Goal: Task Accomplishment & Management: Complete application form

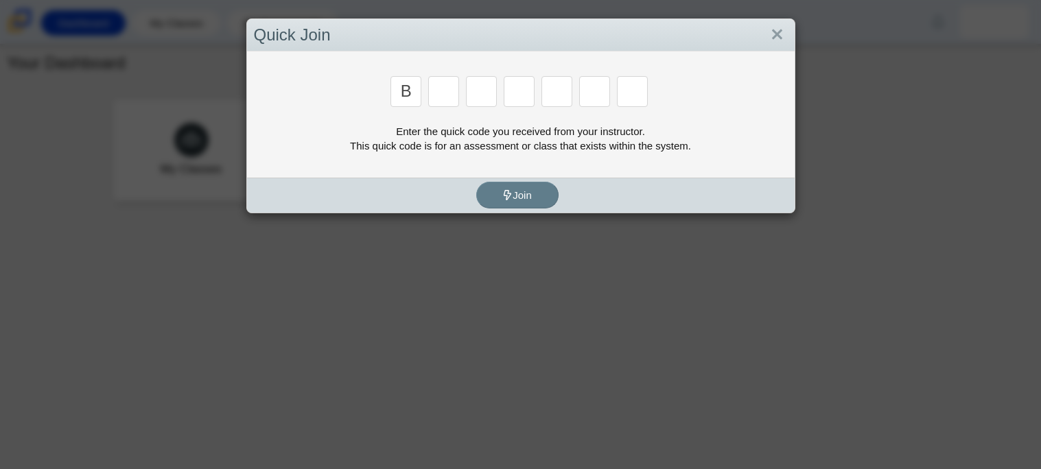
type input "b"
type input "m"
type input "3"
type input "5"
type input "3"
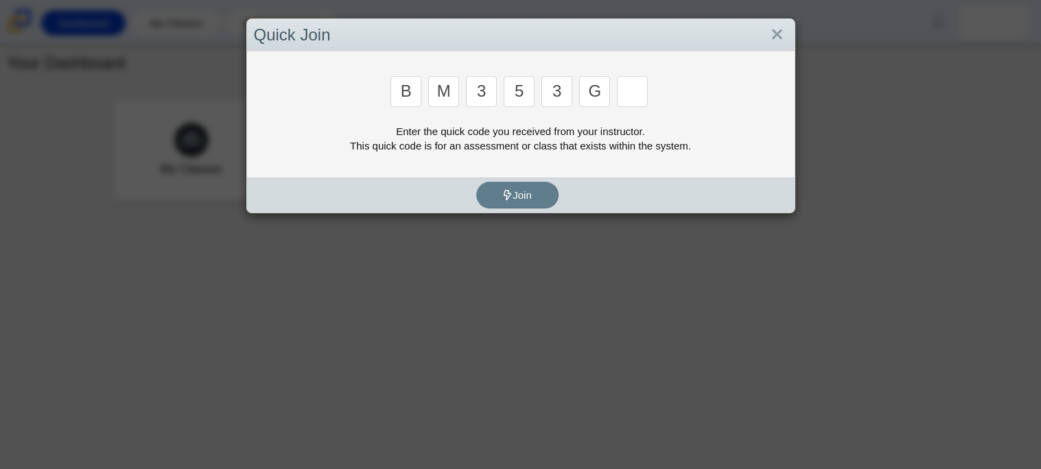
type input "g"
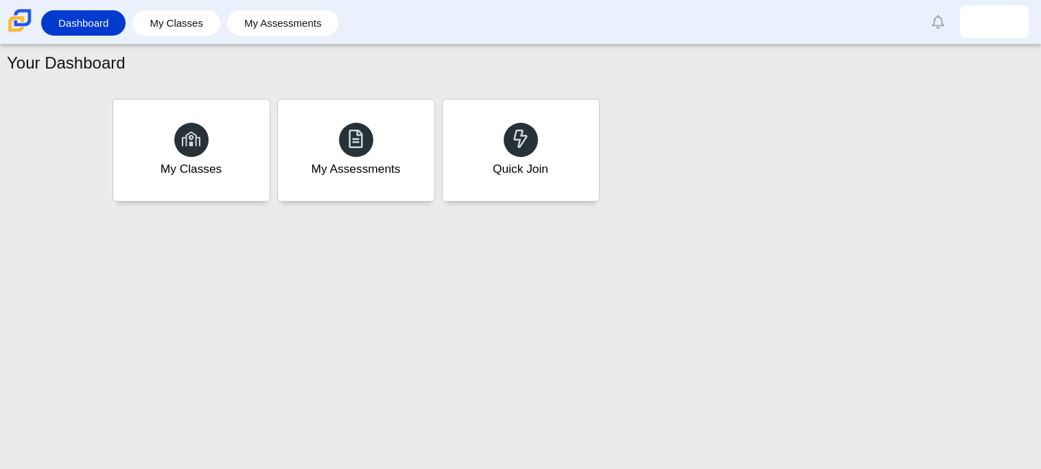
type input "b"
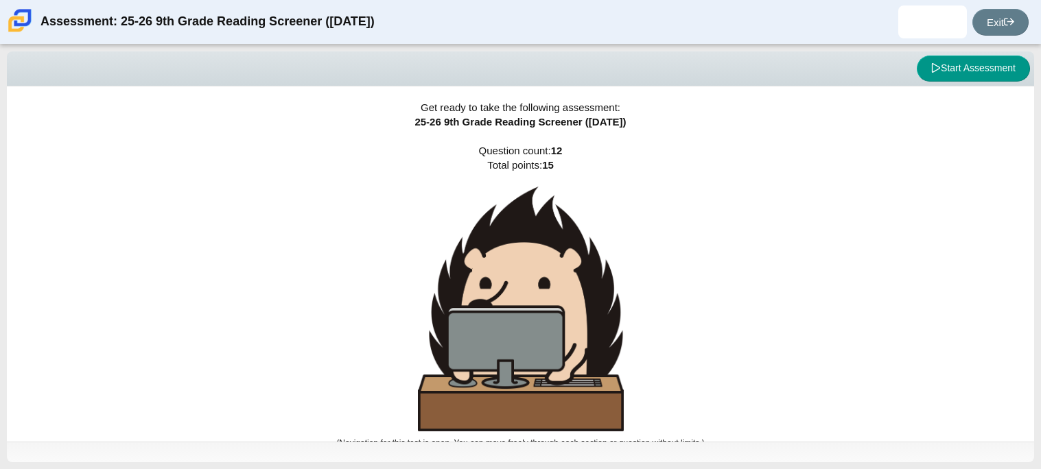
scroll to position [8, 0]
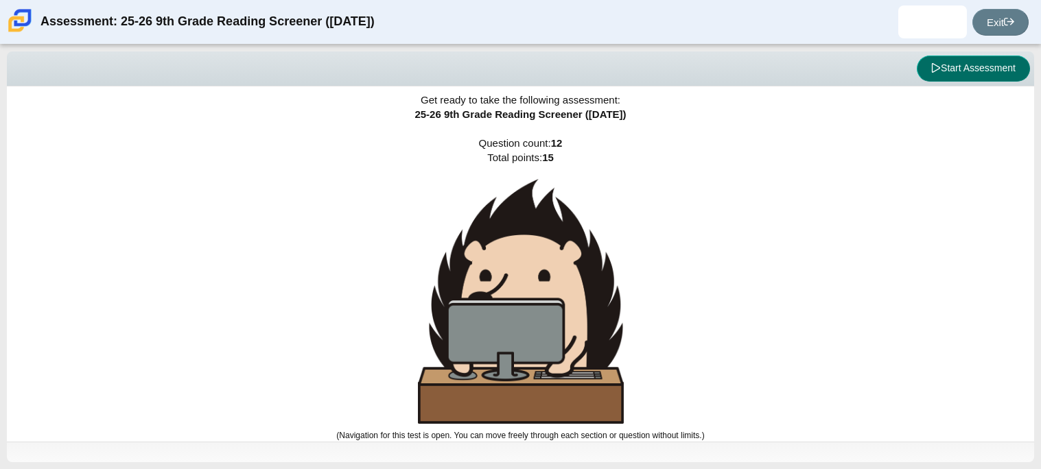
click at [994, 64] on button "Start Assessment" at bounding box center [972, 69] width 113 height 26
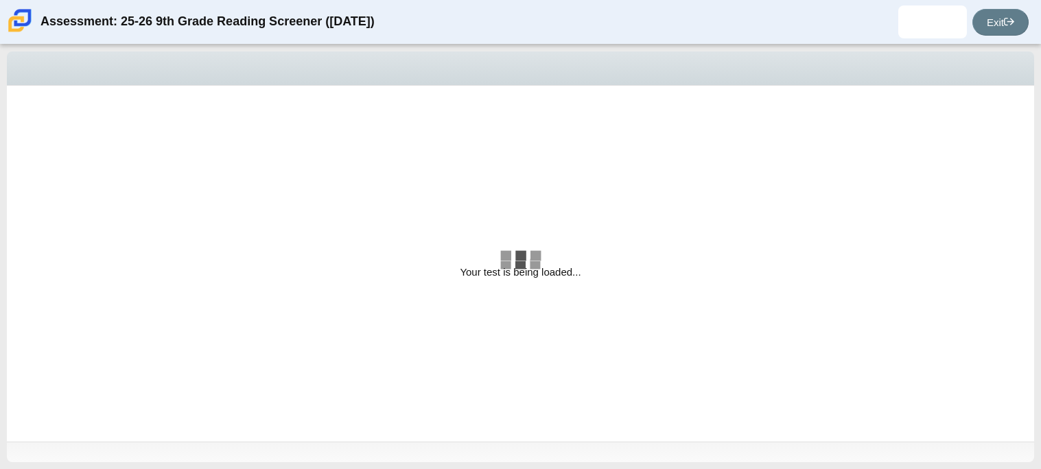
select select "ccc5b315-3c7c-471c-bf90-f22c8299c798"
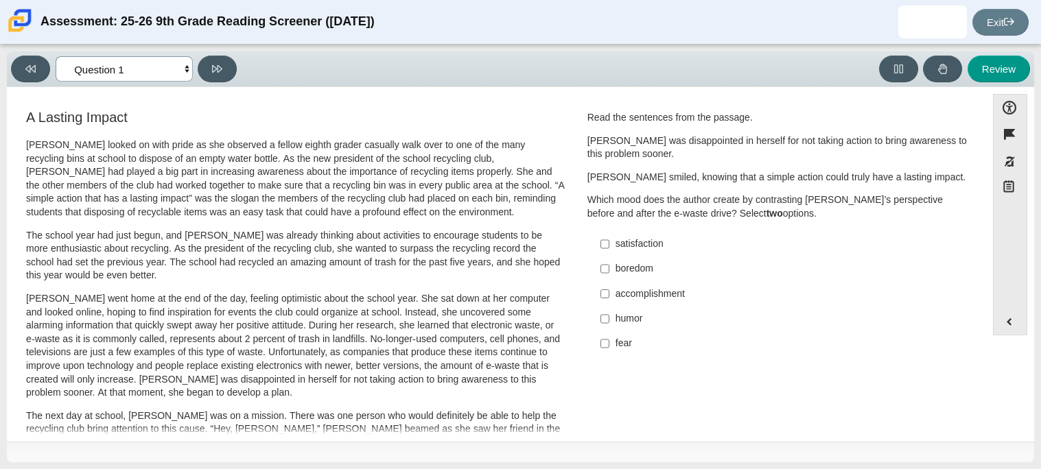
click at [187, 74] on select "Questions Question 1 Question 2 Question 3 Question 4 Question 5 Question 6 Que…" at bounding box center [124, 68] width 137 height 25
click at [440, 254] on p "The school year had just begun, and [PERSON_NAME] was already thinking about ac…" at bounding box center [295, 256] width 538 height 54
click at [638, 237] on div "satisfaction" at bounding box center [788, 244] width 346 height 14
click at [609, 237] on input "satisfaction satisfaction" at bounding box center [604, 244] width 9 height 25
checkbox input "true"
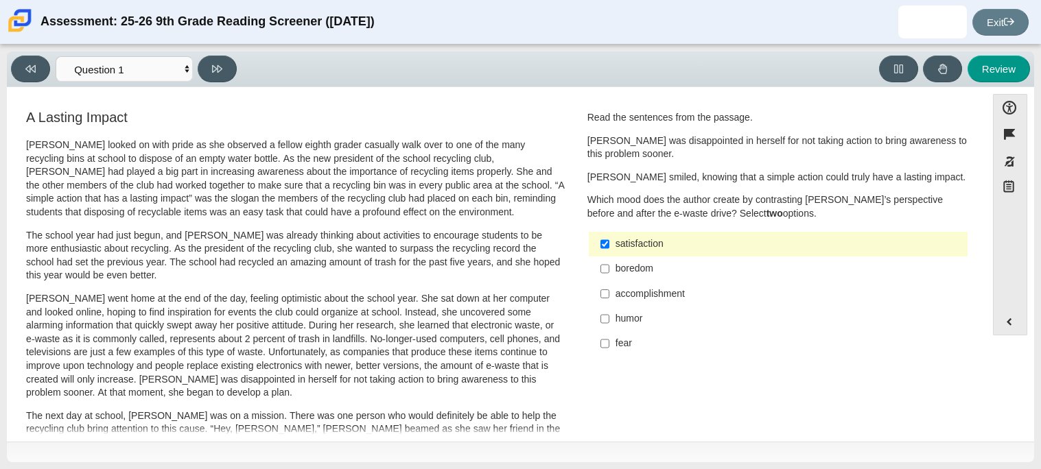
click at [648, 300] on div "accomplishment" at bounding box center [788, 294] width 346 height 14
click at [609, 300] on input "accomplishment accomplishment" at bounding box center [604, 293] width 9 height 25
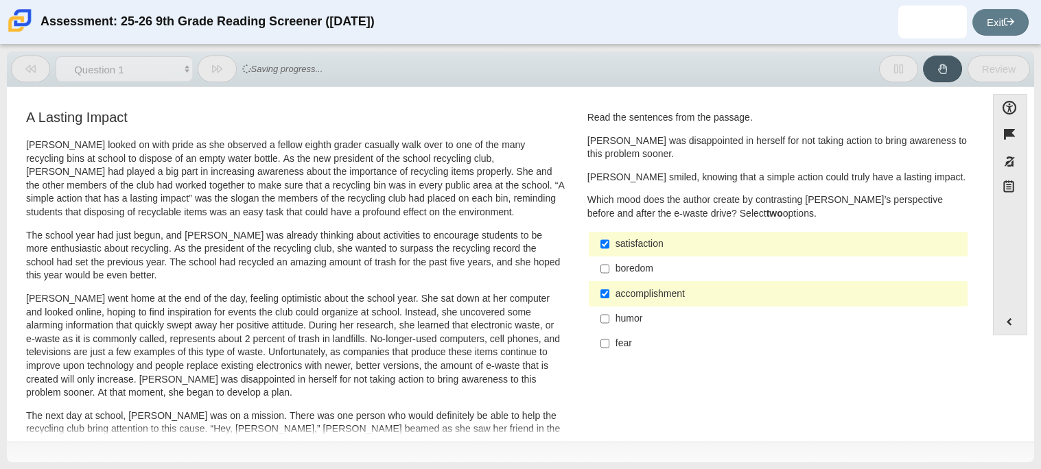
click at [654, 302] on label "accomplishment accomplishment" at bounding box center [779, 293] width 377 height 25
click at [609, 302] on input "accomplishment accomplishment" at bounding box center [604, 293] width 9 height 25
checkbox input "false"
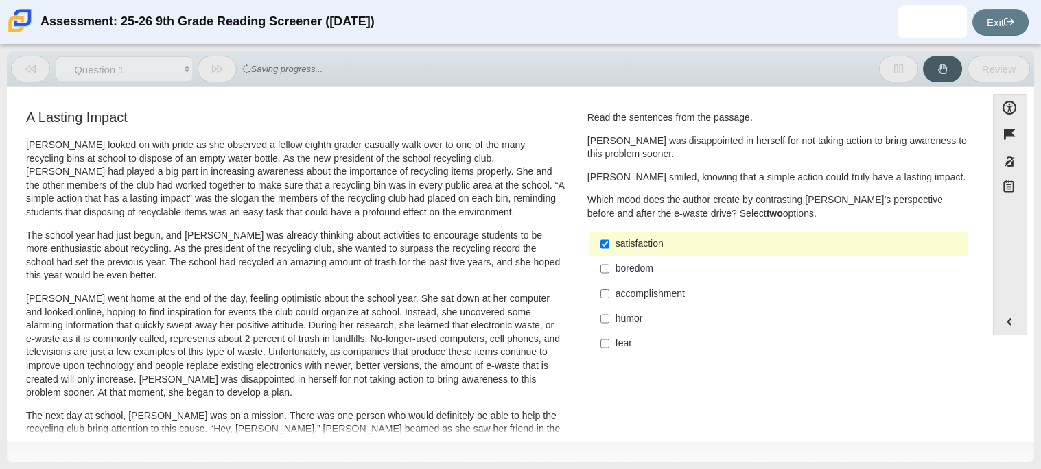
click at [654, 250] on div "satisfaction" at bounding box center [788, 244] width 346 height 14
click at [609, 250] on input "satisfaction satisfaction" at bounding box center [604, 244] width 9 height 25
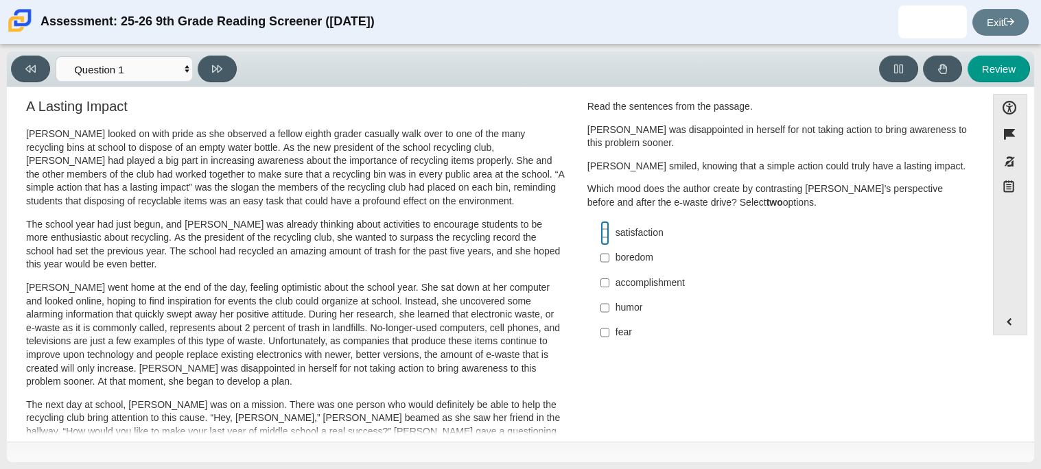
scroll to position [13, 0]
click at [641, 238] on label "satisfaction satisfaction" at bounding box center [779, 231] width 377 height 25
click at [609, 238] on input "satisfaction satisfaction" at bounding box center [604, 231] width 9 height 25
checkbox input "true"
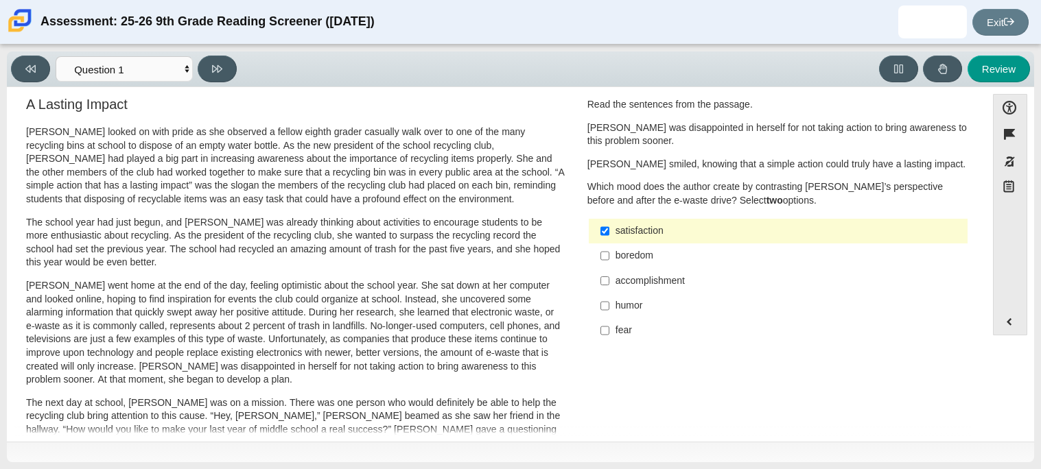
click at [645, 276] on div "accomplishment" at bounding box center [788, 281] width 346 height 14
click at [609, 276] on input "accomplishment accomplishment" at bounding box center [604, 280] width 9 height 25
checkbox input "true"
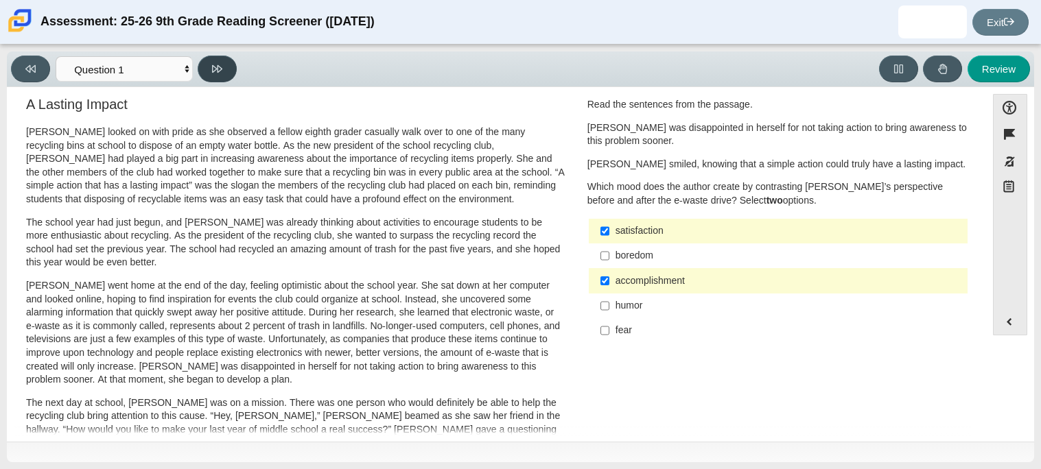
click at [222, 75] on button at bounding box center [217, 69] width 39 height 27
select select "0ff64528-ffd7-428d-b192-babfaadd44e8"
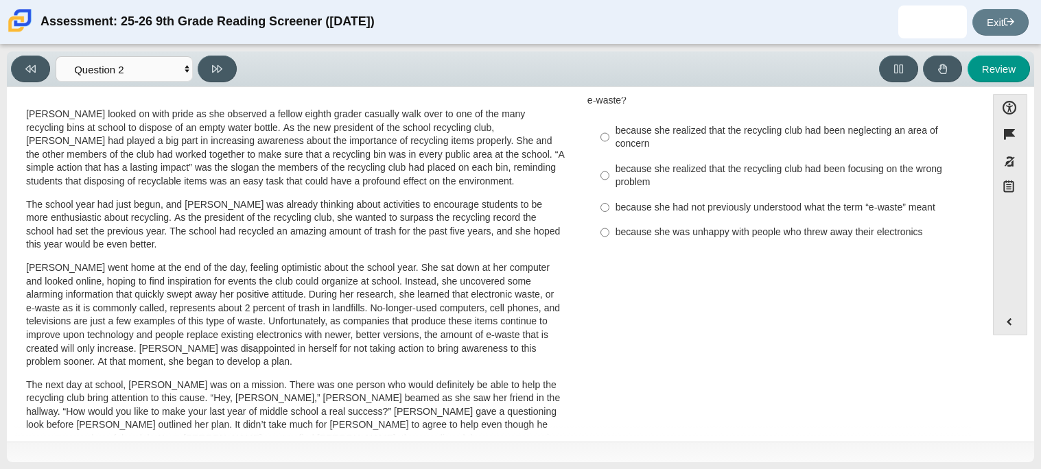
scroll to position [0, 0]
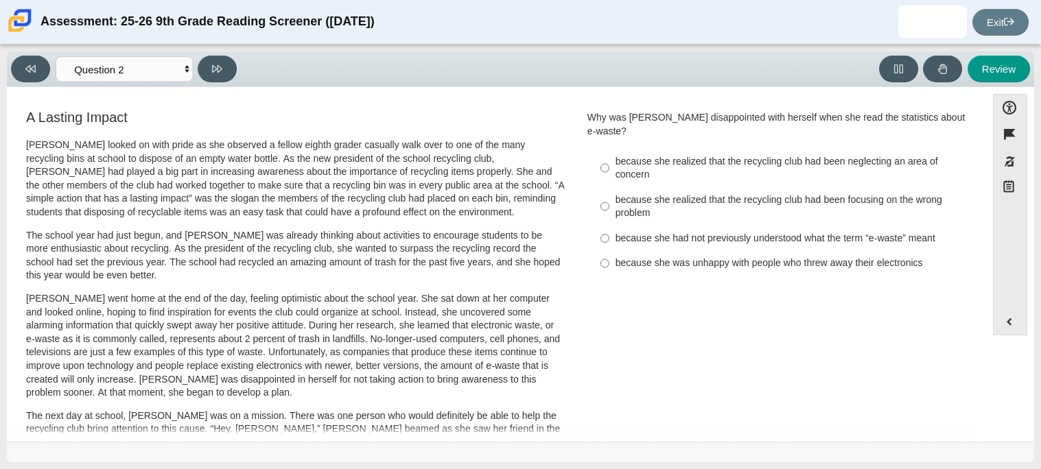
click at [886, 195] on div "because she realized that the recycling club had been focusing on the wrong pro…" at bounding box center [788, 206] width 346 height 27
click at [609, 195] on input "because she realized that the recycling club had been focusing on the wrong pro…" at bounding box center [604, 206] width 9 height 38
radio input "true"
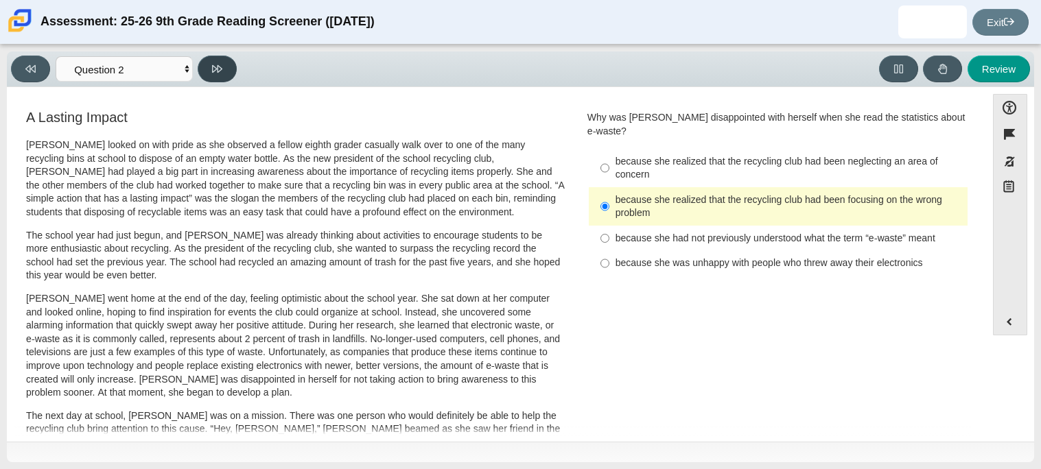
click at [228, 67] on button at bounding box center [217, 69] width 39 height 27
select select "7ce3d843-6974-4858-901c-1ff39630e843"
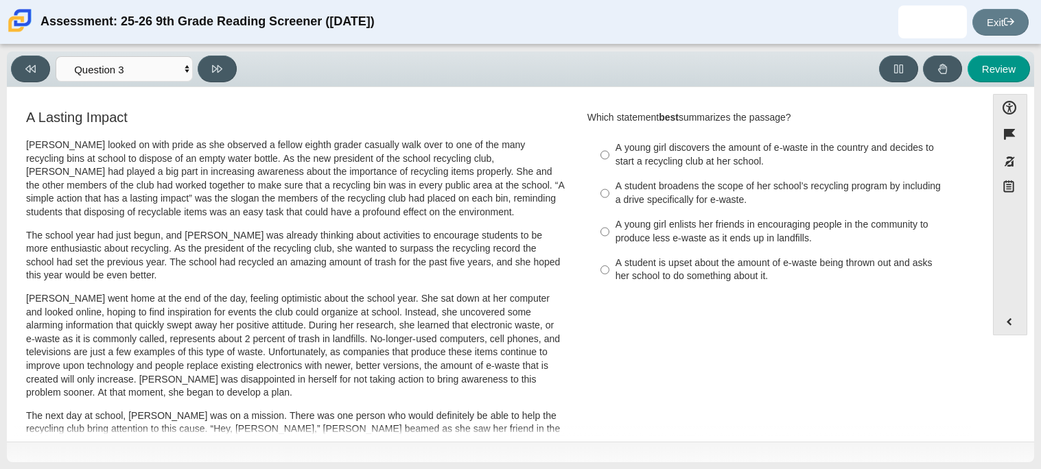
click at [694, 245] on label "A young girl enlists her friends in encouraging people in the community to prod…" at bounding box center [779, 232] width 377 height 38
click at [609, 245] on input "A young girl enlists her friends in encouraging people in the community to prod…" at bounding box center [604, 232] width 9 height 38
radio input "true"
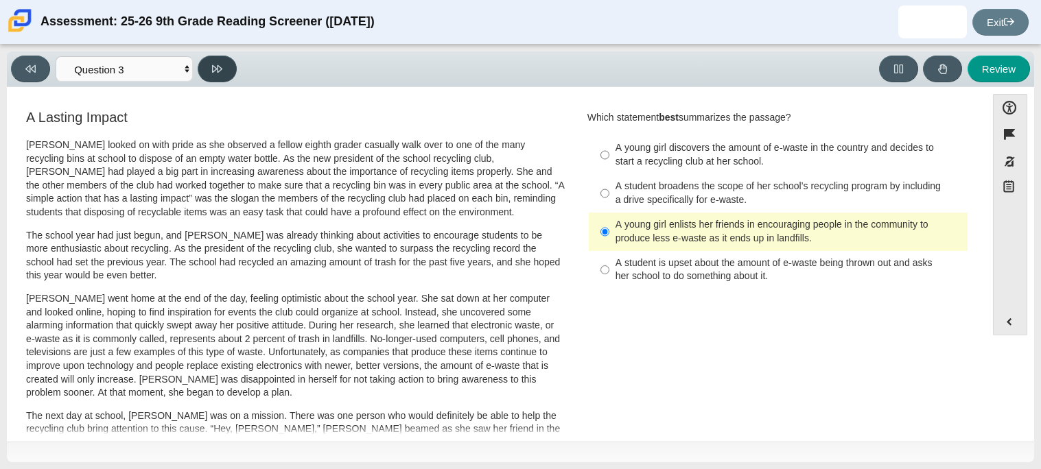
click at [221, 65] on icon at bounding box center [217, 69] width 10 height 10
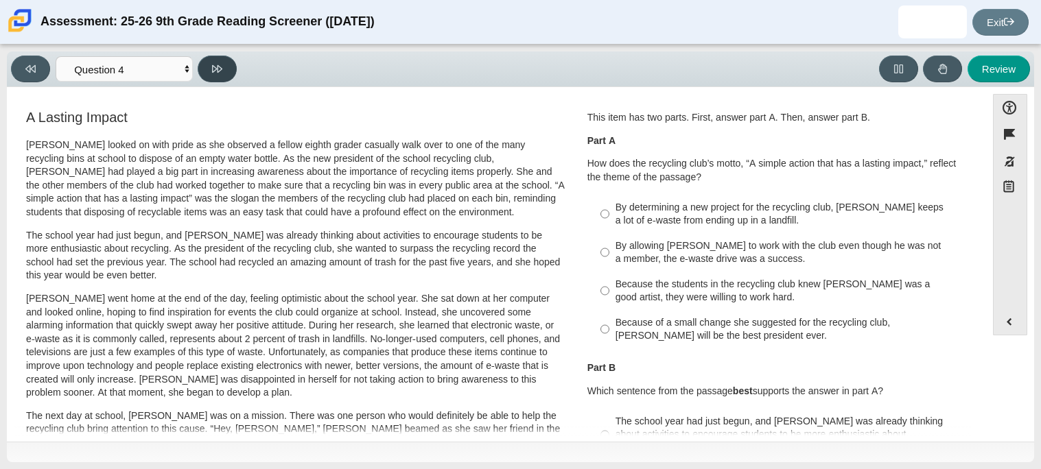
click at [221, 65] on icon at bounding box center [217, 69] width 10 height 10
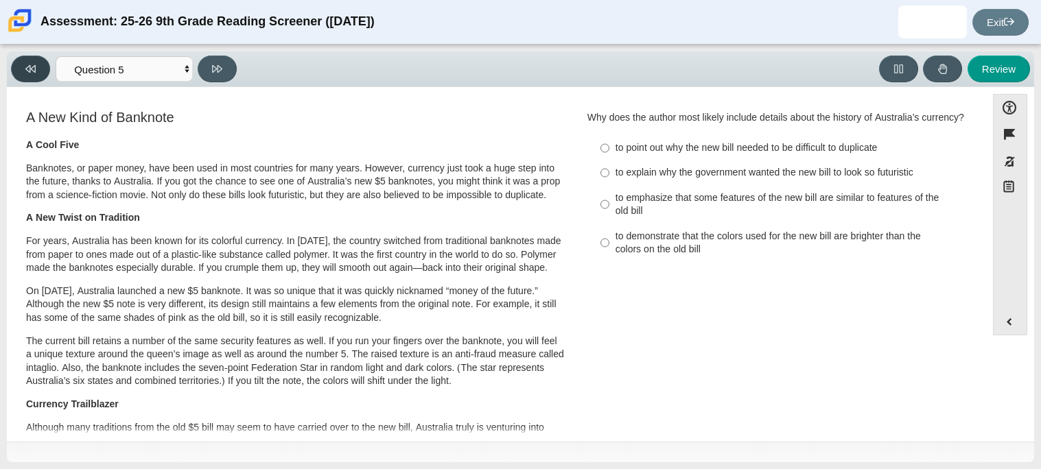
click at [39, 73] on button at bounding box center [30, 69] width 39 height 27
select select "ca9ea0f1-49c5-4bd1-83b0-472c18652b42"
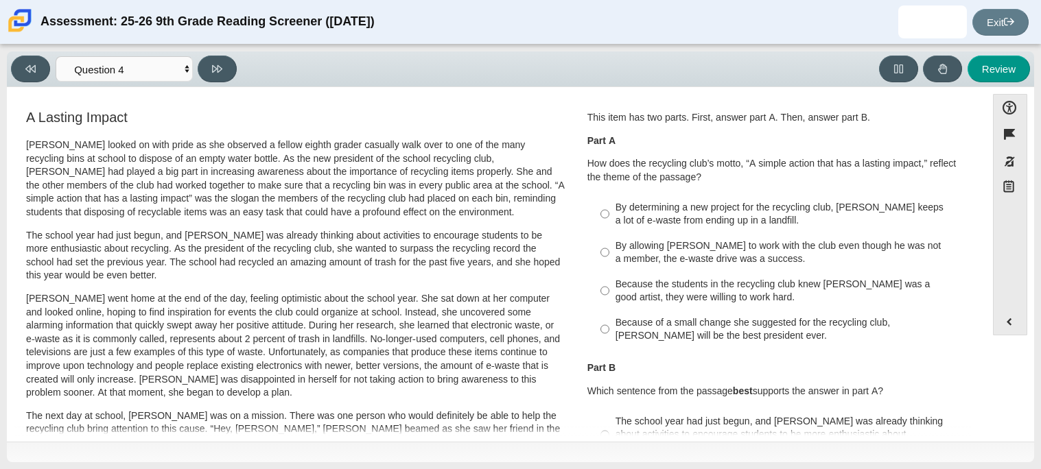
click at [726, 246] on div "By allowing [PERSON_NAME] to work with the club even though he was not a member…" at bounding box center [788, 252] width 346 height 27
click at [609, 246] on input "By allowing [PERSON_NAME] to work with the club even though he was not a member…" at bounding box center [604, 252] width 9 height 38
radio input "true"
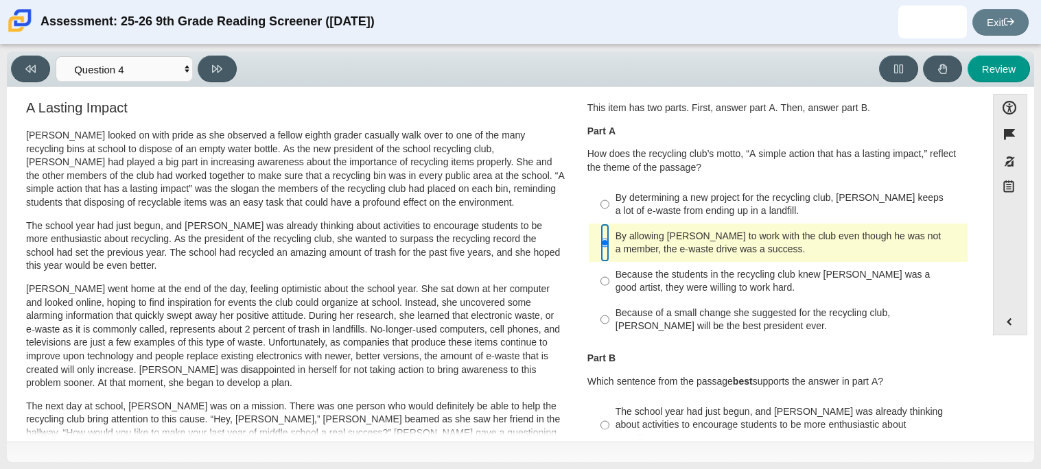
scroll to position [11, 0]
click at [696, 315] on div "Because of a small change she suggested for the recycling club, [PERSON_NAME] w…" at bounding box center [788, 318] width 346 height 27
click at [609, 315] on input "Because of a small change she suggested for the recycling club, [PERSON_NAME] w…" at bounding box center [604, 318] width 9 height 38
radio input "true"
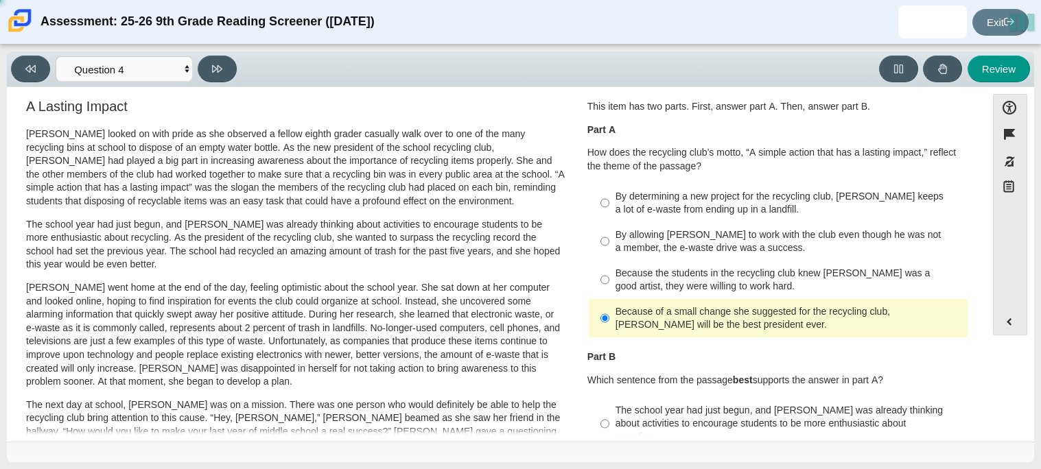
click at [663, 237] on div "By allowing [PERSON_NAME] to work with the club even though he was not a member…" at bounding box center [788, 241] width 346 height 27
click at [609, 237] on input "By allowing [PERSON_NAME] to work with the club even though he was not a member…" at bounding box center [604, 241] width 9 height 38
radio input "true"
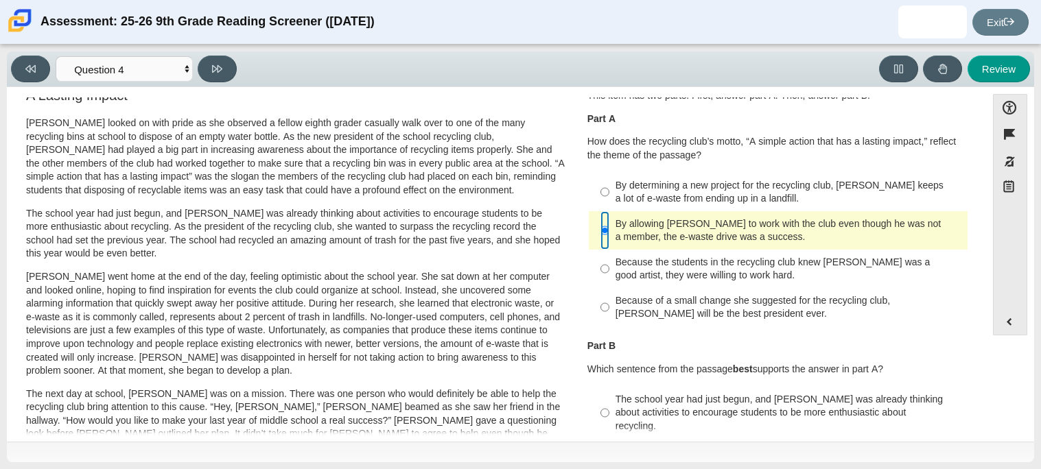
scroll to position [0, 0]
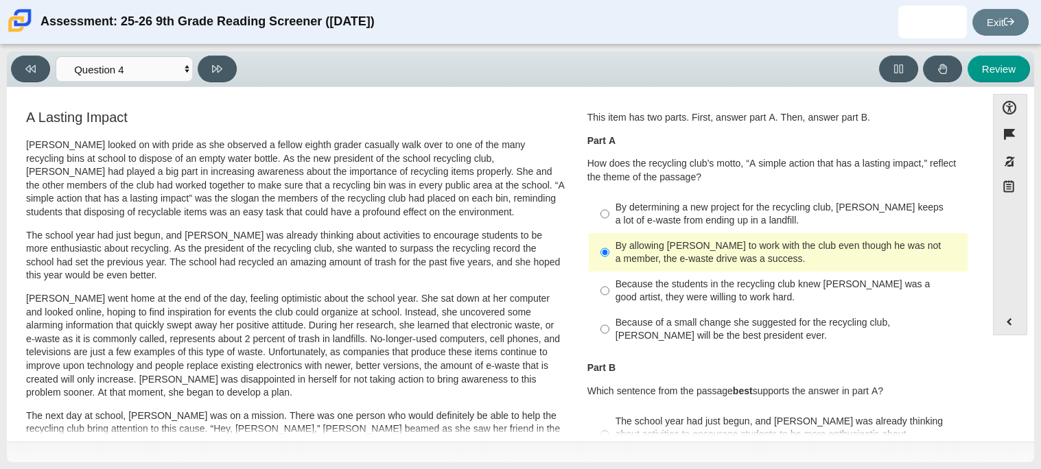
click at [744, 300] on div "Because the students in the recycling club knew [PERSON_NAME] was a good artist…" at bounding box center [788, 291] width 346 height 27
click at [609, 300] on input "Because the students in the recycling club knew [PERSON_NAME] was a good artist…" at bounding box center [604, 291] width 9 height 38
radio input "true"
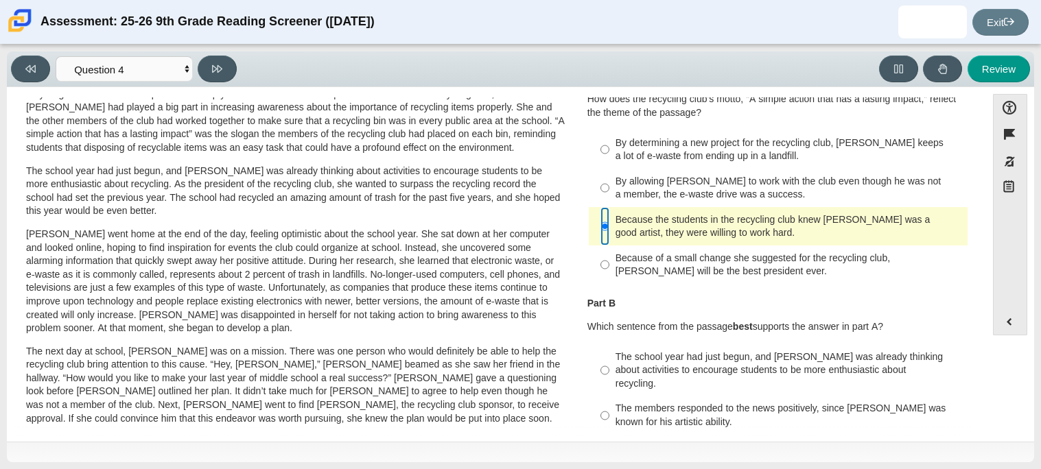
scroll to position [68, 0]
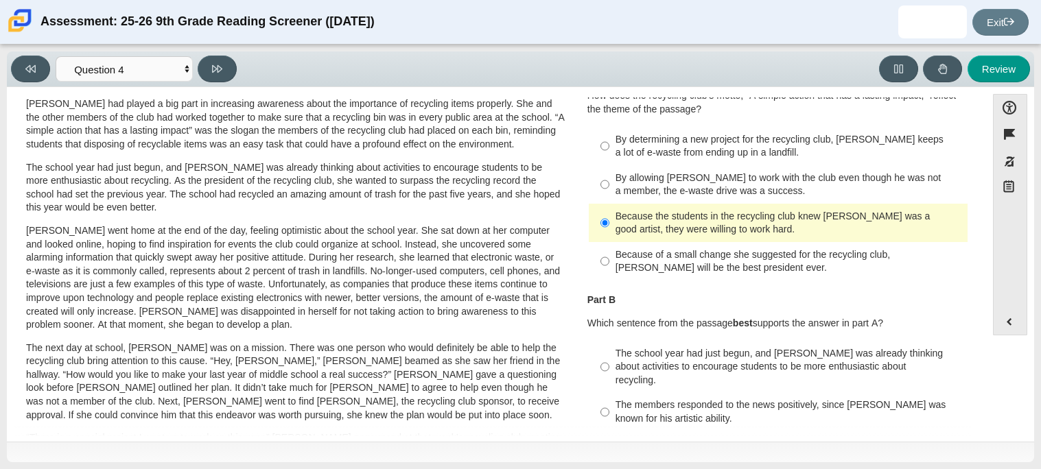
click at [706, 265] on div "Because of a small change she suggested for the recycling club, [PERSON_NAME] w…" at bounding box center [788, 261] width 346 height 27
click at [609, 265] on input "Because of a small change she suggested for the recycling club, [PERSON_NAME] w…" at bounding box center [604, 261] width 9 height 38
radio input "true"
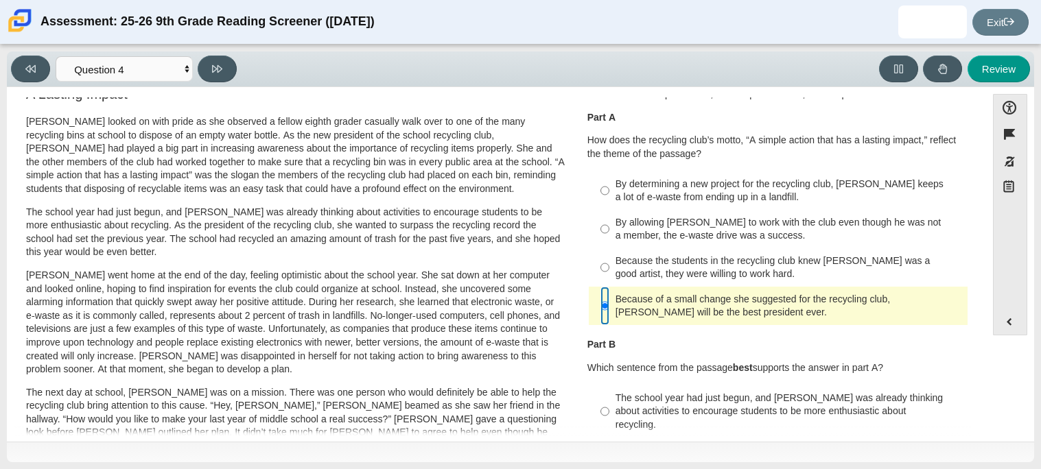
scroll to position [24, 0]
click at [751, 189] on div "By determining a new project for the recycling club, [PERSON_NAME] keeps a lot …" at bounding box center [788, 190] width 346 height 27
click at [609, 189] on input "By determining a new project for the recycling club, [PERSON_NAME] keeps a lot …" at bounding box center [604, 190] width 9 height 38
radio input "true"
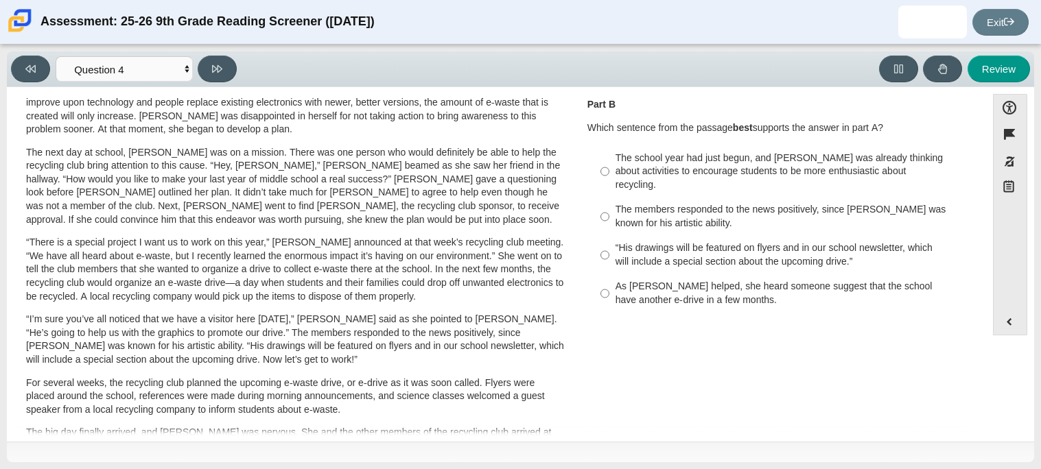
scroll to position [263, 0]
click at [864, 175] on div "The school year had just begun, and [PERSON_NAME] was already thinking about ac…" at bounding box center [788, 172] width 346 height 40
click at [609, 175] on input "The school year had just begun, and [PERSON_NAME] was already thinking about ac…" at bounding box center [604, 172] width 9 height 52
radio input "true"
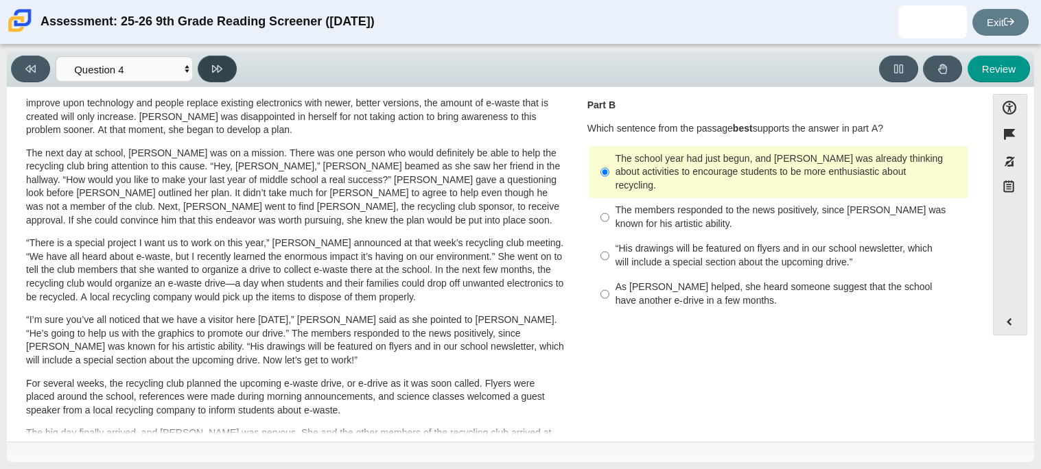
click at [202, 64] on button at bounding box center [217, 69] width 39 height 27
select select "e41f1a79-e29f-4095-8030-a53364015bed"
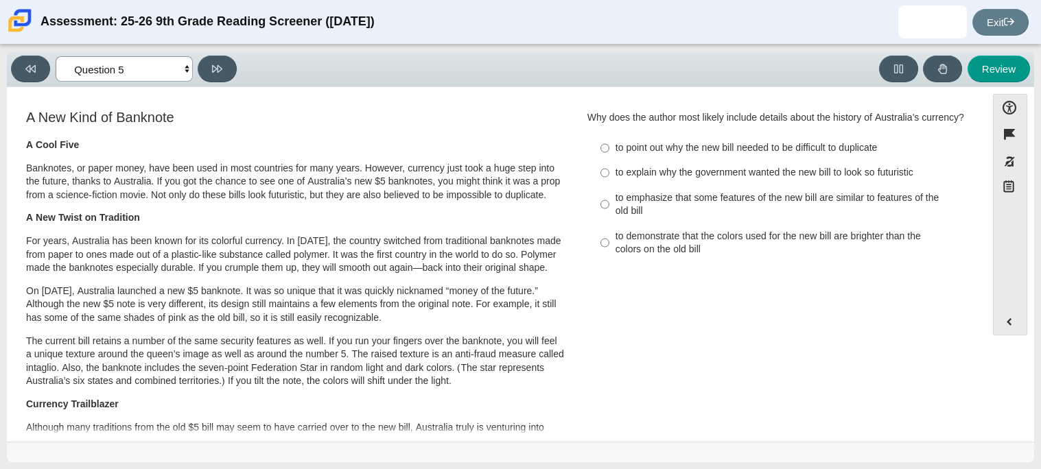
click at [158, 75] on select "Questions Question 1 Question 2 Question 3 Question 4 Question 5 Question 6 Que…" at bounding box center [124, 68] width 137 height 25
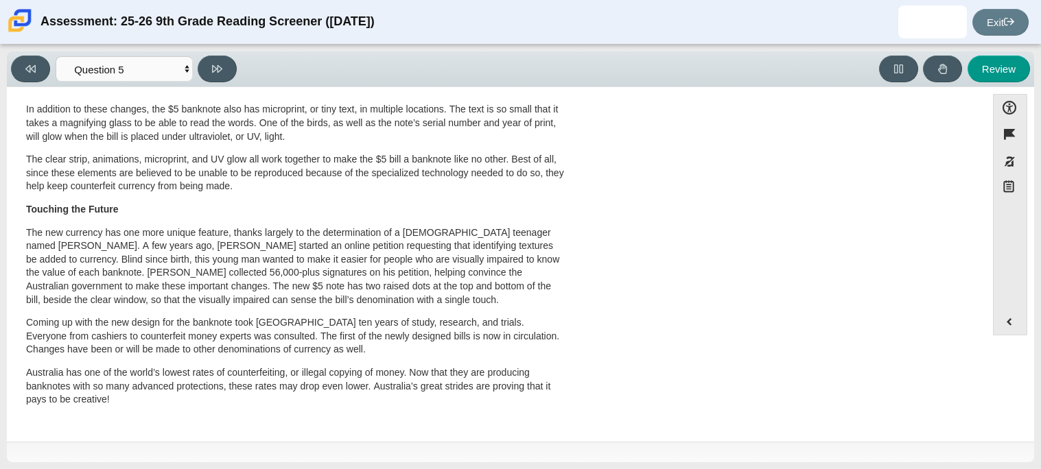
scroll to position [0, 0]
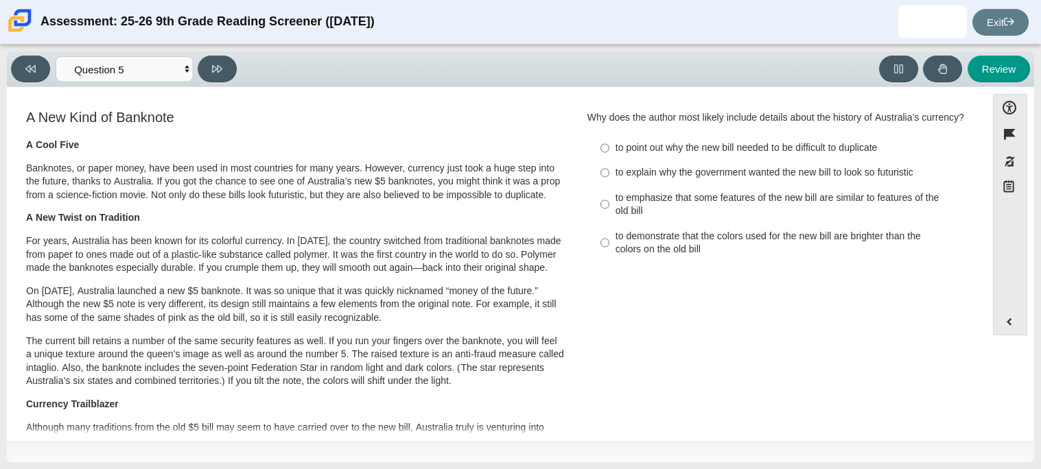
click at [789, 146] on div "to point out why the new bill needed to be difficult to duplicate" at bounding box center [788, 148] width 346 height 14
click at [609, 146] on input "to point out why the new bill needed to be difficult to duplicate to point out …" at bounding box center [604, 148] width 9 height 25
radio input "true"
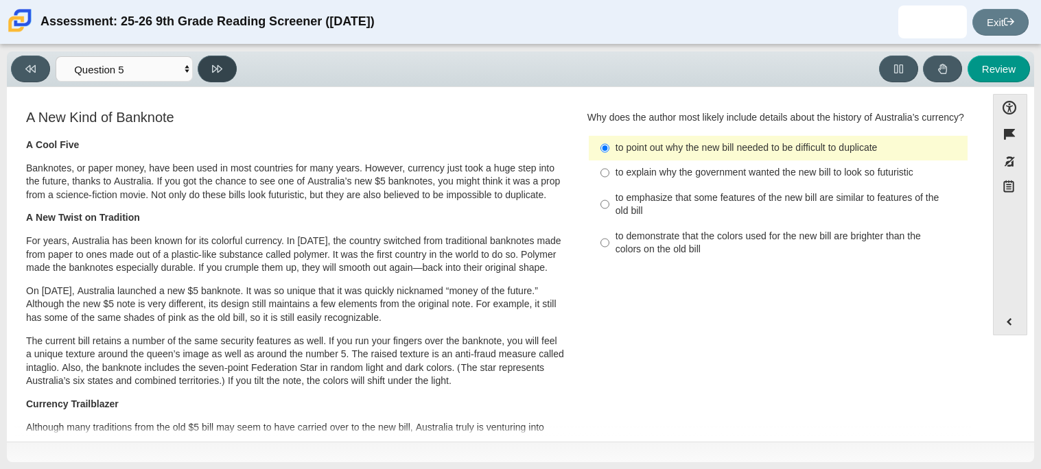
click at [208, 76] on button at bounding box center [217, 69] width 39 height 27
select select "69146e31-7b3d-4a3e-9ce6-f30c24342ae0"
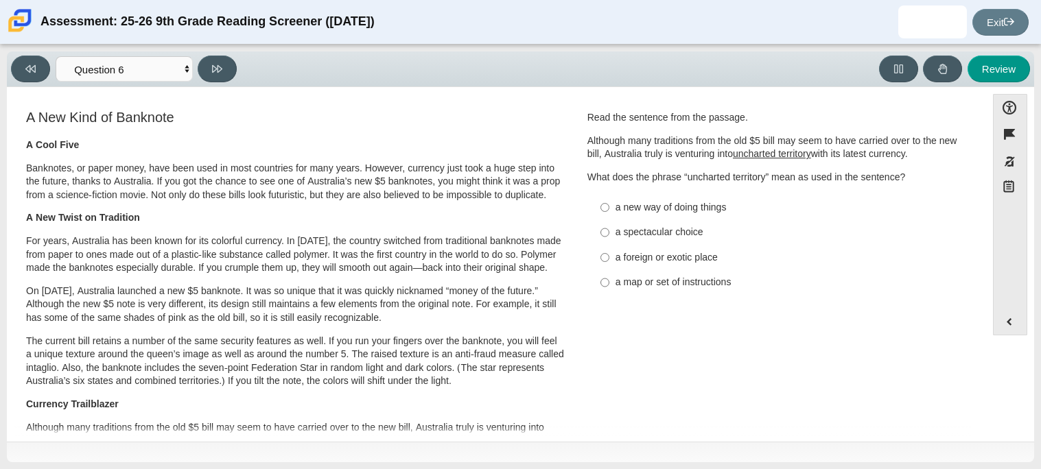
click at [659, 261] on div "a foreign or exotic place" at bounding box center [788, 258] width 346 height 14
click at [609, 261] on input "a foreign or exotic place a foreign or exotic place" at bounding box center [604, 257] width 9 height 25
radio input "true"
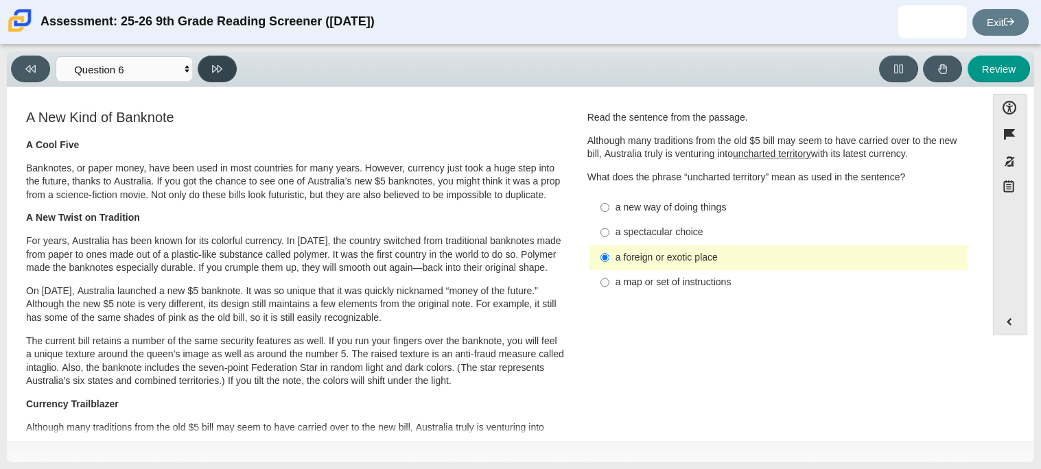
click at [214, 75] on button at bounding box center [217, 69] width 39 height 27
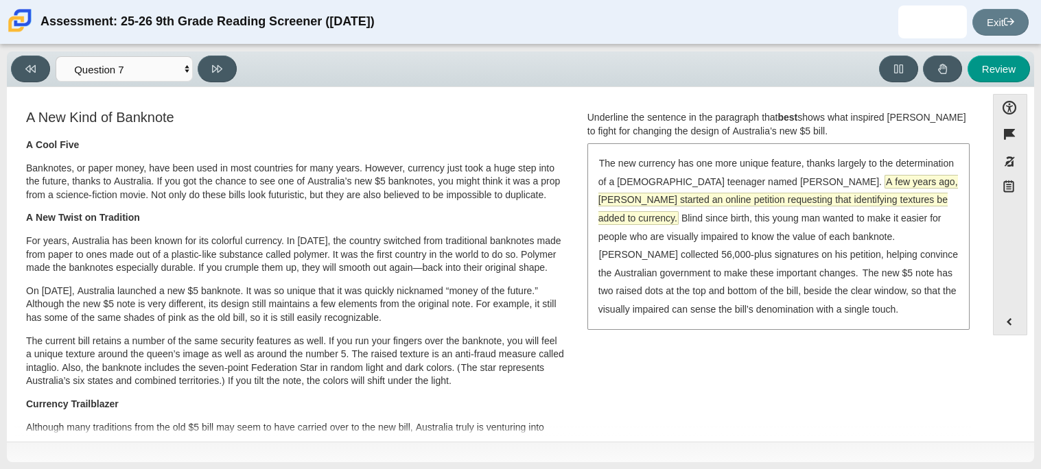
click at [860, 176] on span "A few years ago, [PERSON_NAME] started an online petition requesting that ident…" at bounding box center [777, 200] width 359 height 49
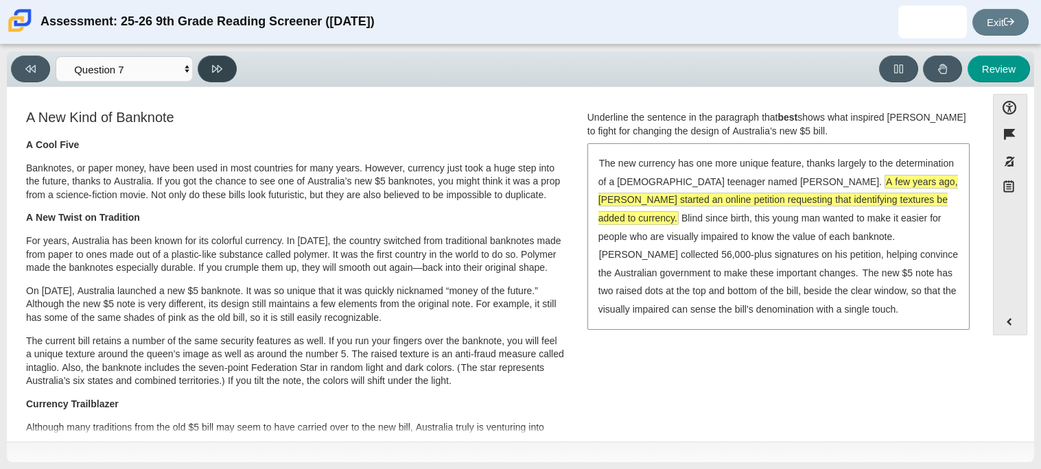
click at [229, 64] on button at bounding box center [217, 69] width 39 height 27
select select "ea8338c2-a6a3-418e-a305-2b963b54a290"
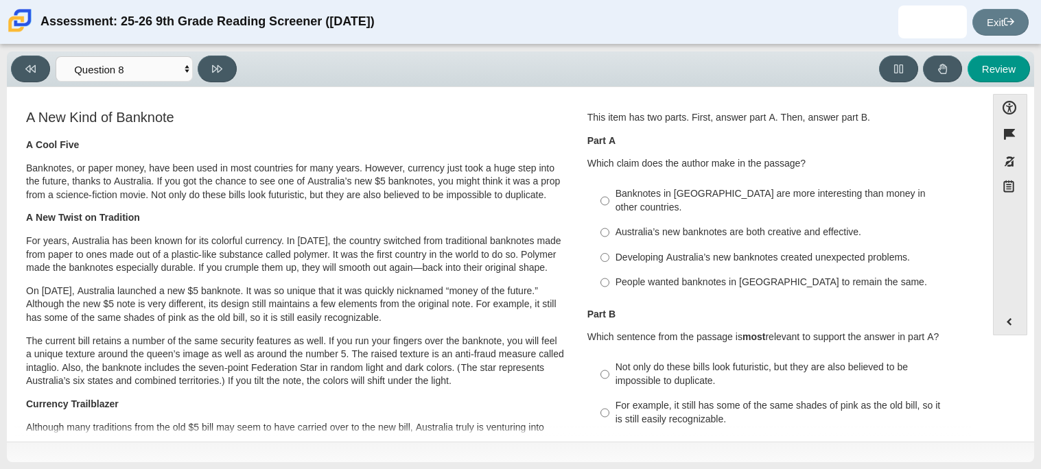
click at [849, 196] on div "Banknotes in [GEOGRAPHIC_DATA] are more interesting than money in other countri…" at bounding box center [788, 200] width 346 height 27
click at [609, 196] on input "Banknotes in [GEOGRAPHIC_DATA] are more interesting than money in other countri…" at bounding box center [604, 201] width 9 height 38
radio input "true"
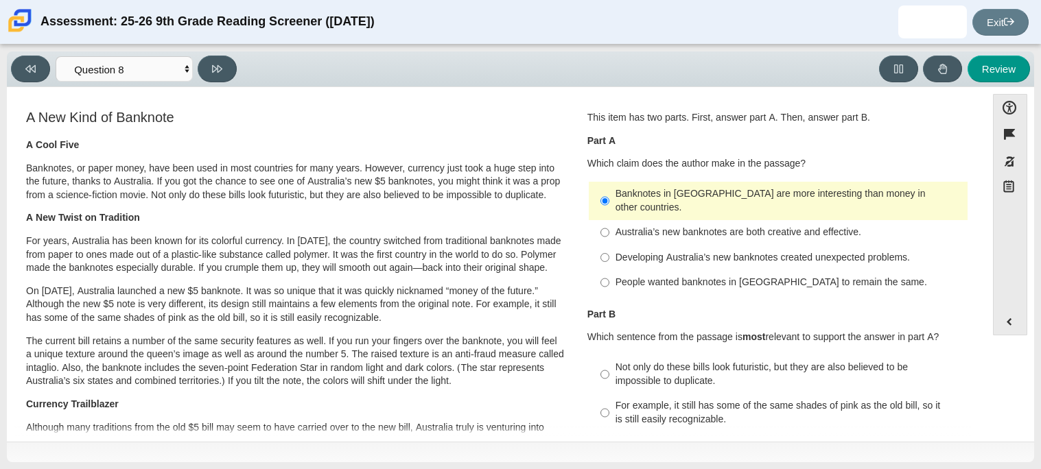
click at [770, 226] on div "Australia’s new banknotes are both creative and effective." at bounding box center [788, 233] width 346 height 14
click at [609, 225] on input "Australia’s new banknotes are both creative and effective. Australia’s new bank…" at bounding box center [604, 232] width 9 height 25
radio input "true"
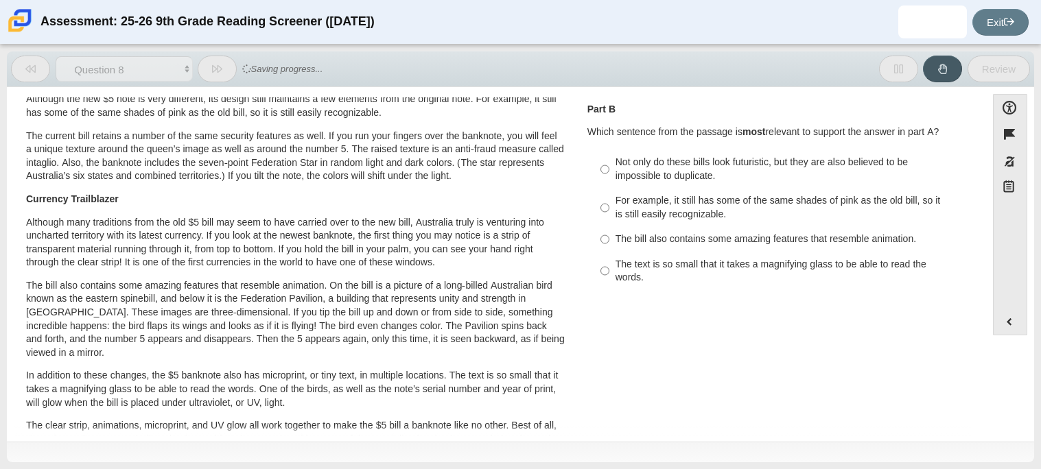
scroll to position [248, 0]
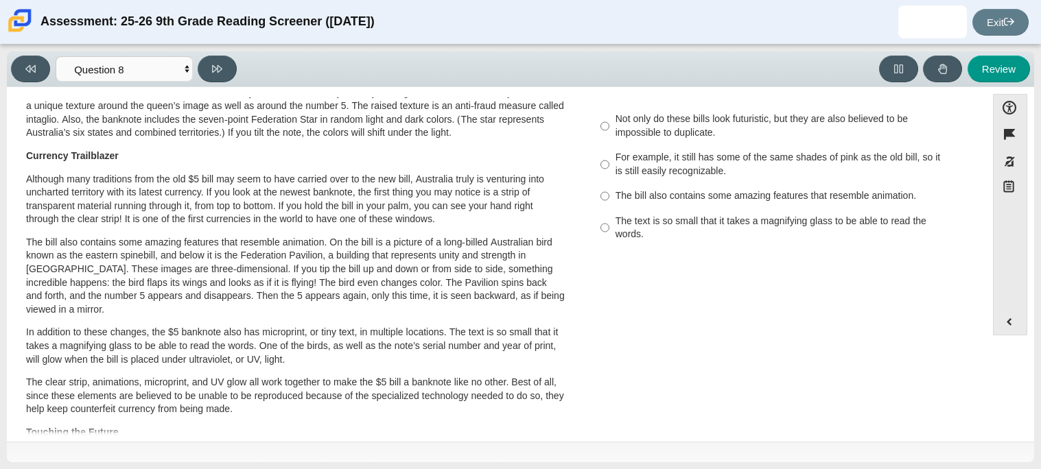
click at [696, 123] on div "Not only do these bills look futuristic, but they are also believed to be impos…" at bounding box center [788, 125] width 346 height 27
click at [609, 123] on input "Not only do these bills look futuristic, but they are also believed to be impos…" at bounding box center [604, 126] width 9 height 38
radio input "true"
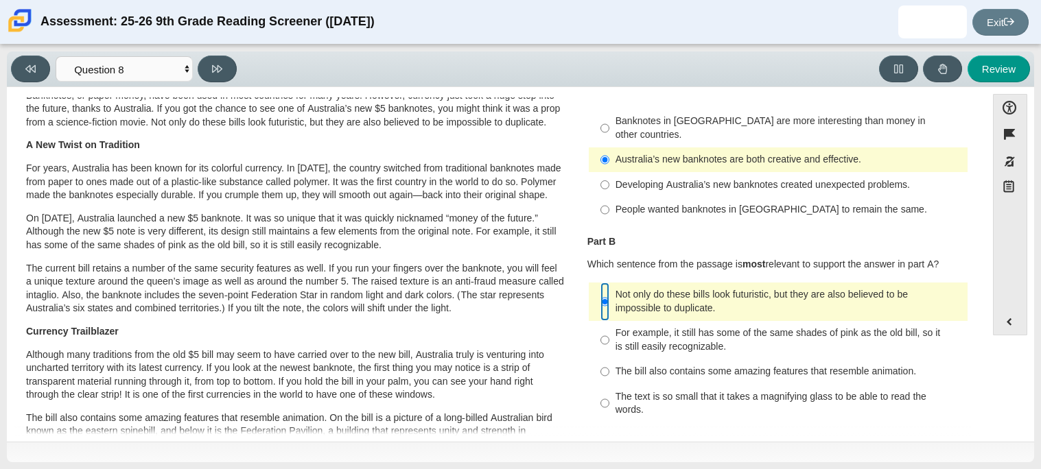
scroll to position [0, 0]
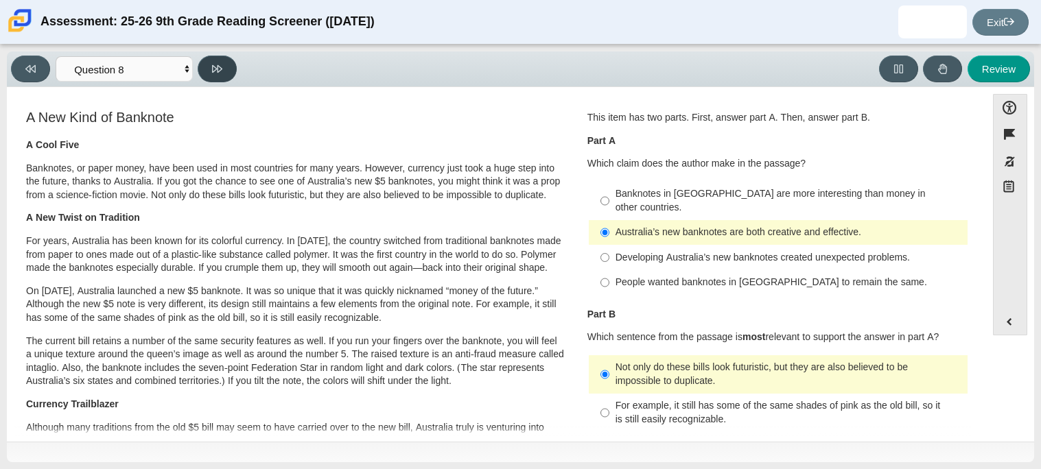
click at [202, 64] on button at bounding box center [217, 69] width 39 height 27
select select "89f058d6-b15c-4ef5-a4b3-fdaffb8868b6"
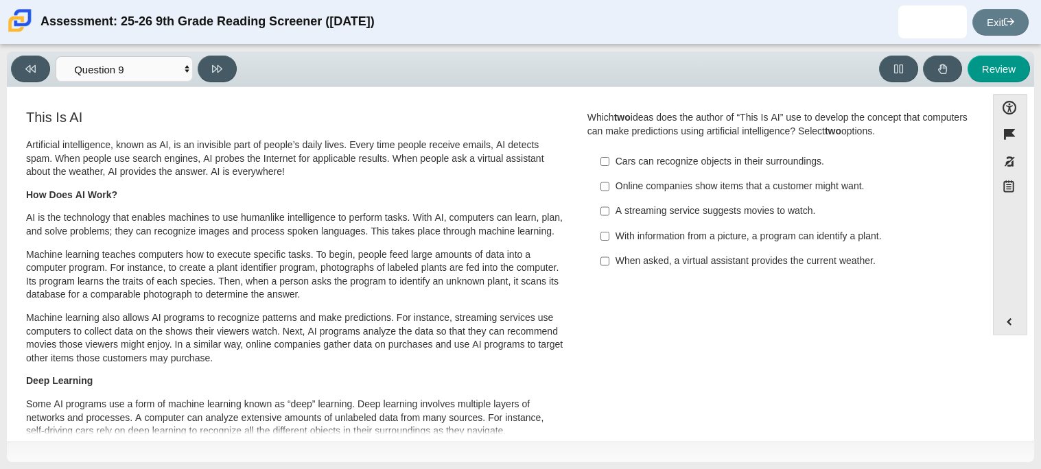
click at [694, 164] on div "Cars can recognize objects in their surroundings." at bounding box center [788, 162] width 346 height 14
click at [609, 164] on input "Cars can recognize objects in their surroundings. Cars can recognize objects in…" at bounding box center [604, 161] width 9 height 25
checkbox input "true"
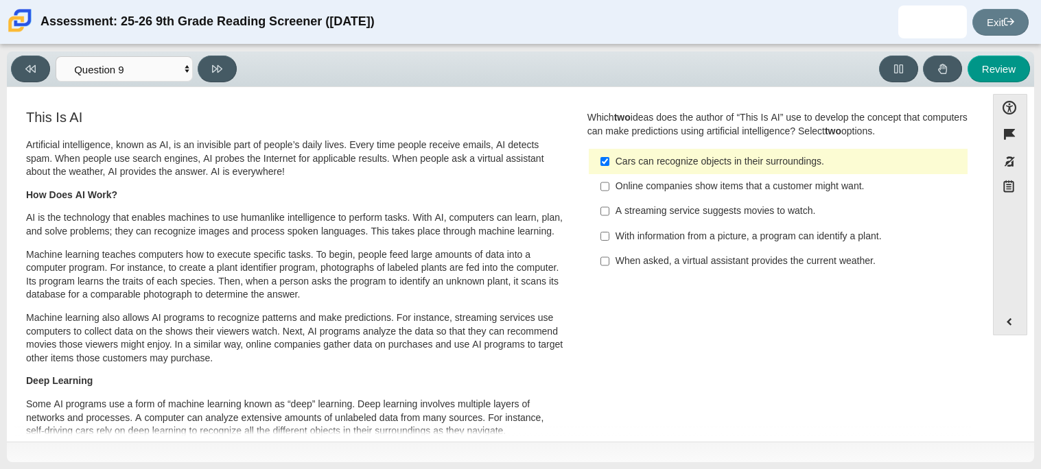
click at [674, 234] on div "With information from a picture, a program can identify a plant." at bounding box center [788, 237] width 346 height 14
click at [609, 234] on input "With information from a picture, a program can identify a plant. With informati…" at bounding box center [604, 236] width 9 height 25
checkbox input "true"
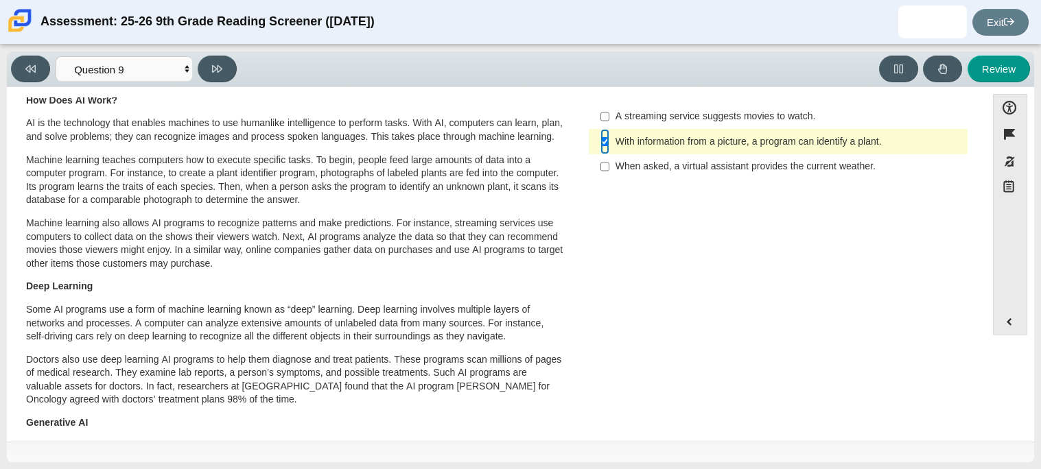
scroll to position [26, 0]
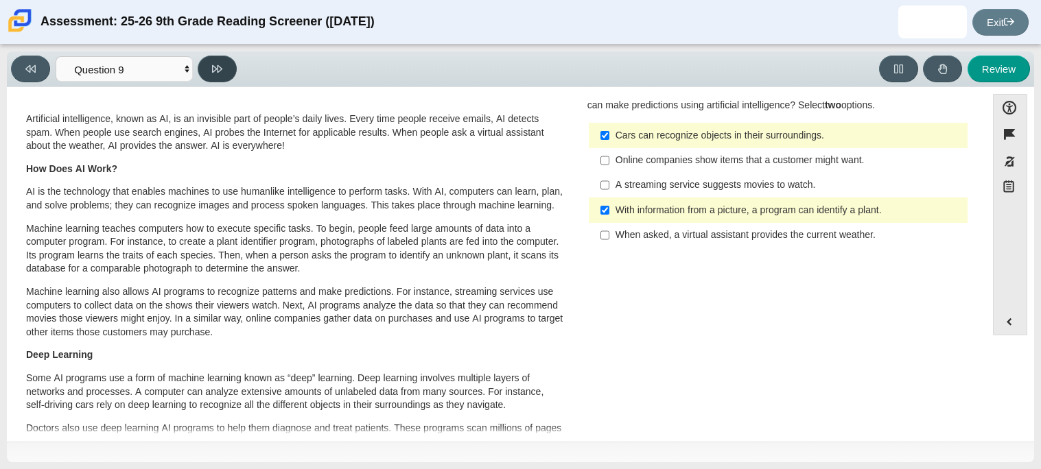
click at [219, 64] on icon at bounding box center [217, 69] width 10 height 10
select select "cdf3c14e-a918-44d1-9b63-3db0fa81641e"
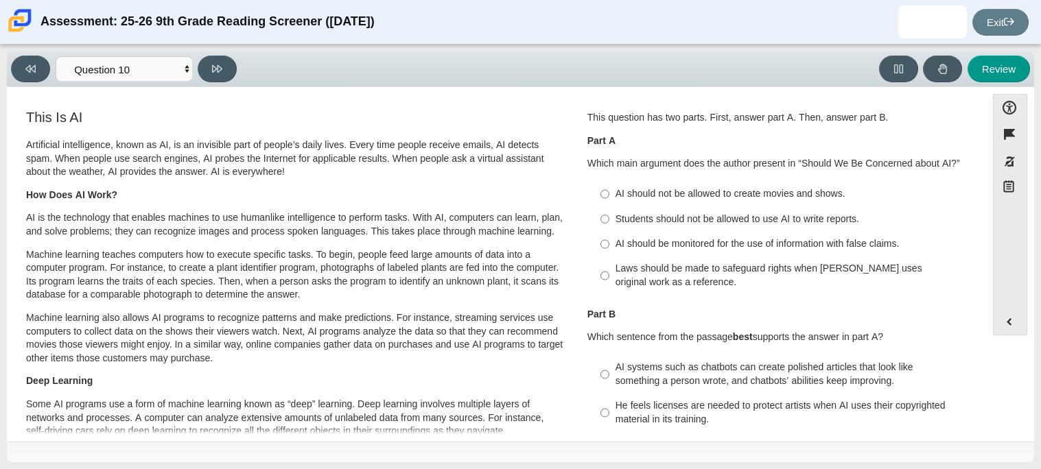
click at [755, 220] on div "Students should not be allowed to use AI to write reports." at bounding box center [788, 220] width 346 height 14
click at [609, 220] on input "Students should not be allowed to use AI to write reports. Students should not …" at bounding box center [604, 218] width 9 height 25
radio input "true"
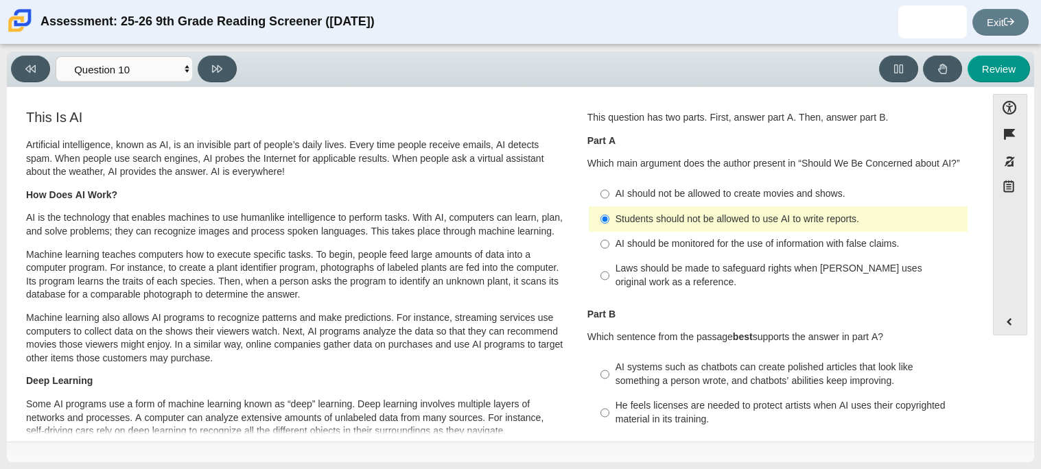
click at [763, 274] on div "Laws should be made to safeguard rights when [PERSON_NAME] uses original work a…" at bounding box center [788, 275] width 346 height 27
click at [609, 274] on input "Laws should be made to safeguard rights when [PERSON_NAME] uses original work a…" at bounding box center [604, 276] width 9 height 38
radio input "true"
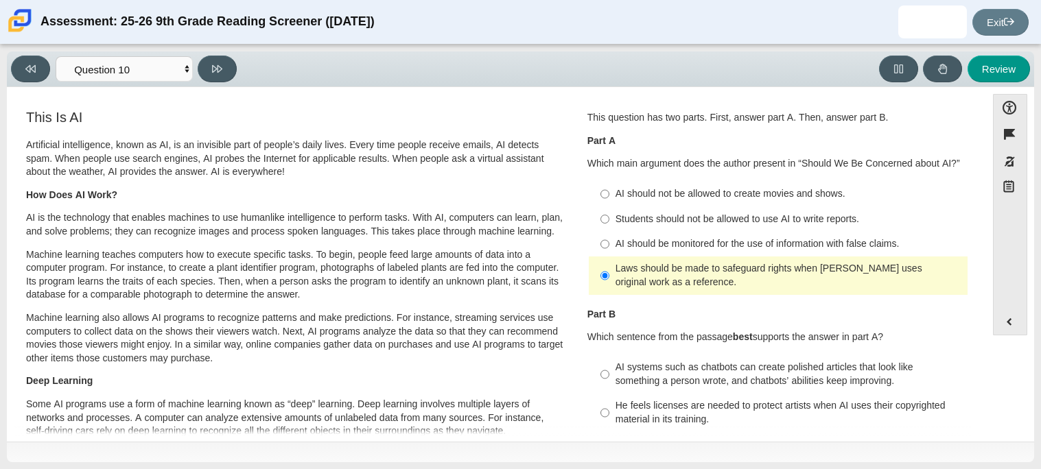
click at [726, 210] on label "Students should not be allowed to use AI to write reports. Students should not …" at bounding box center [779, 218] width 377 height 25
click at [609, 210] on input "Students should not be allowed to use AI to write reports. Students should not …" at bounding box center [604, 218] width 9 height 25
radio input "true"
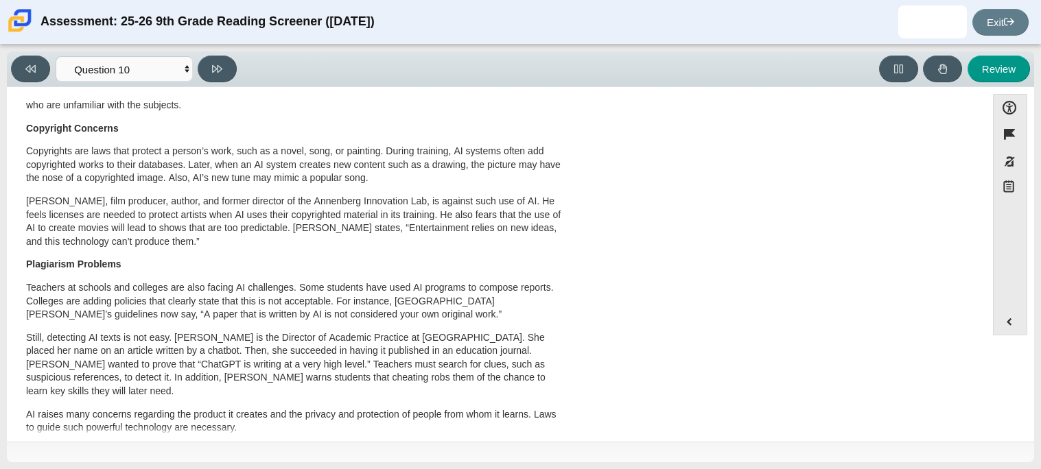
scroll to position [0, 0]
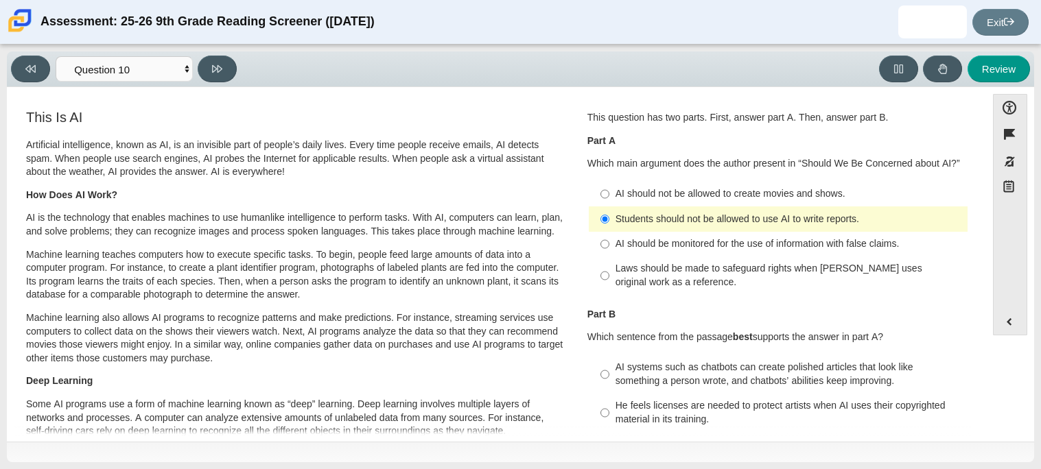
click at [813, 253] on label "AI should be monitored for the use of information with false claims. AI should …" at bounding box center [779, 244] width 377 height 25
click at [609, 253] on input "AI should be monitored for the use of information with false claims. AI should …" at bounding box center [604, 244] width 9 height 25
radio input "true"
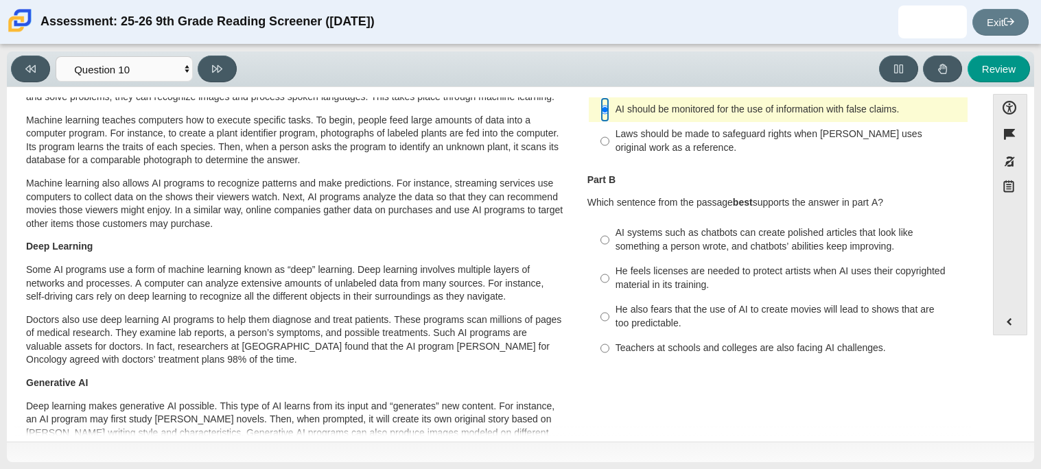
scroll to position [132, 0]
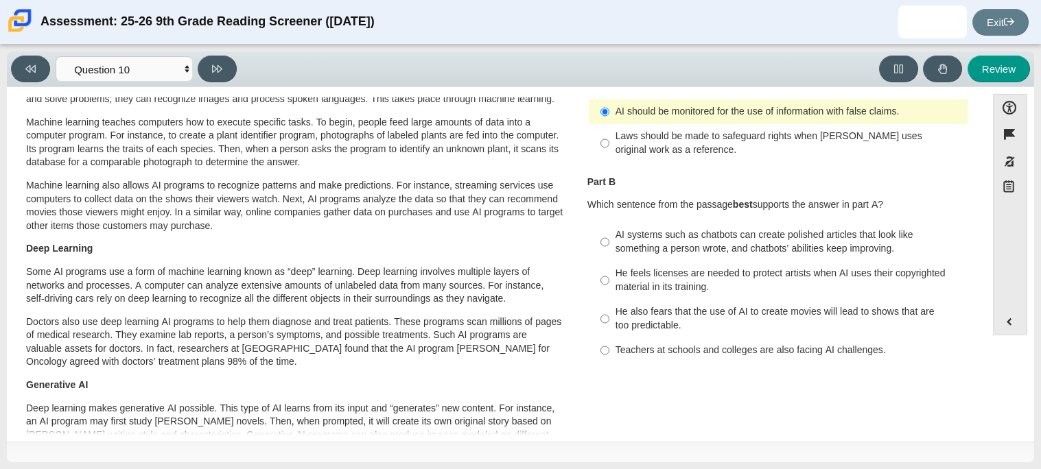
click at [774, 251] on div "AI systems such as chatbots can create polished articles that look like somethi…" at bounding box center [788, 241] width 346 height 27
click at [609, 251] on input "AI systems such as chatbots can create polished articles that look like somethi…" at bounding box center [604, 242] width 9 height 38
radio input "true"
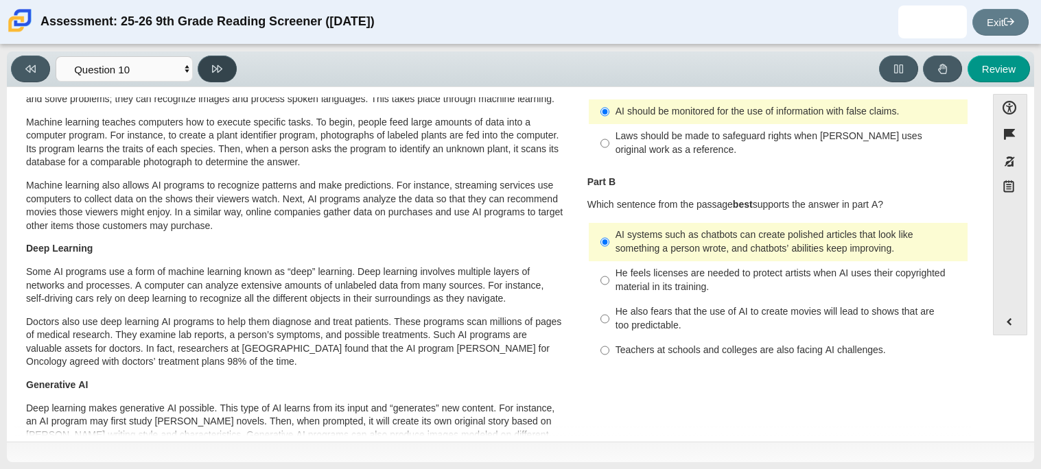
click at [230, 63] on button at bounding box center [217, 69] width 39 height 27
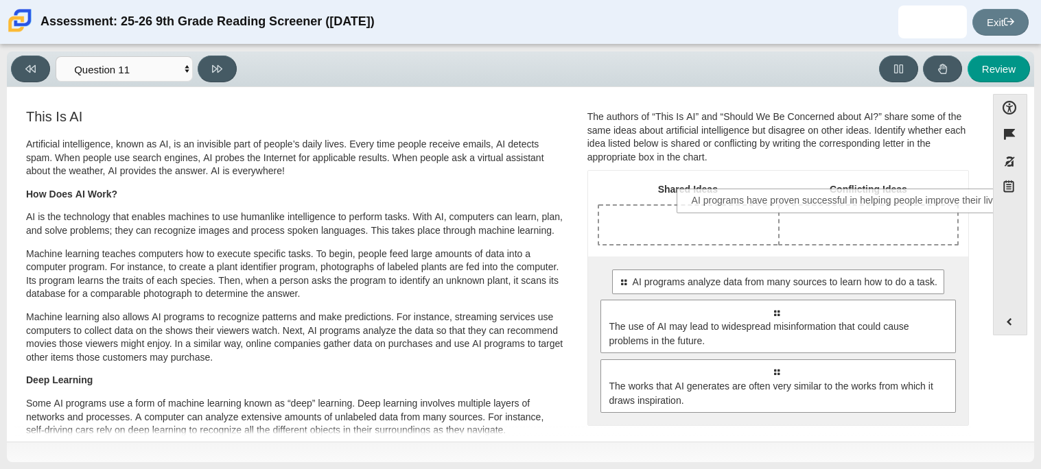
scroll to position [0, 0]
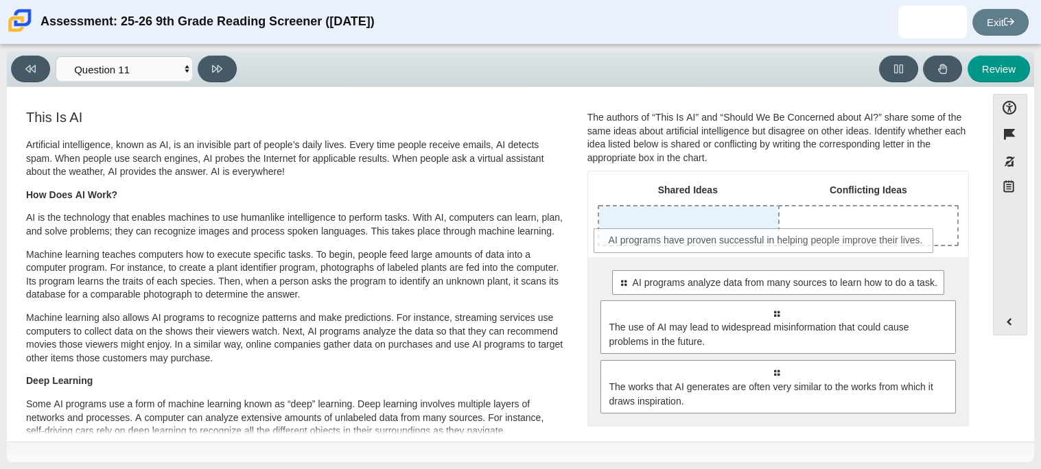
drag, startPoint x: 711, startPoint y: 215, endPoint x: 702, endPoint y: 236, distance: 22.7
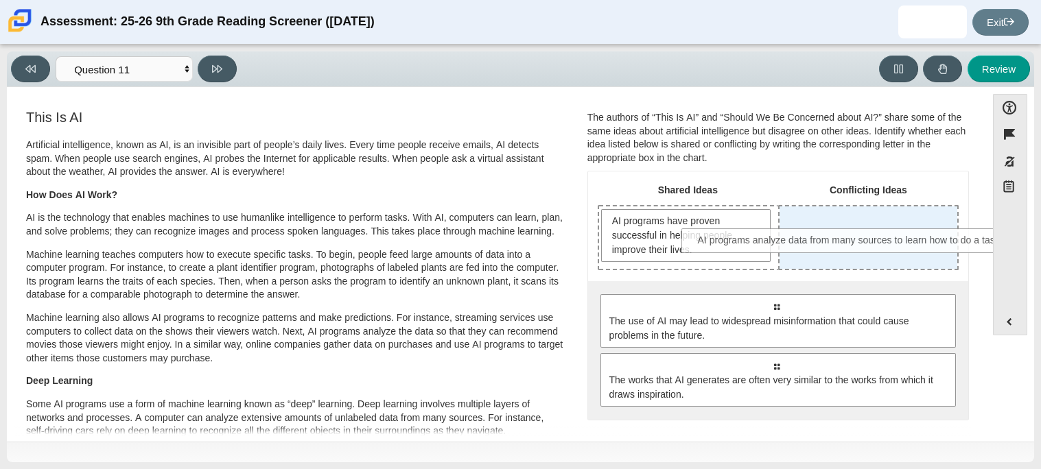
drag, startPoint x: 740, startPoint y: 314, endPoint x: 816, endPoint y: 250, distance: 99.2
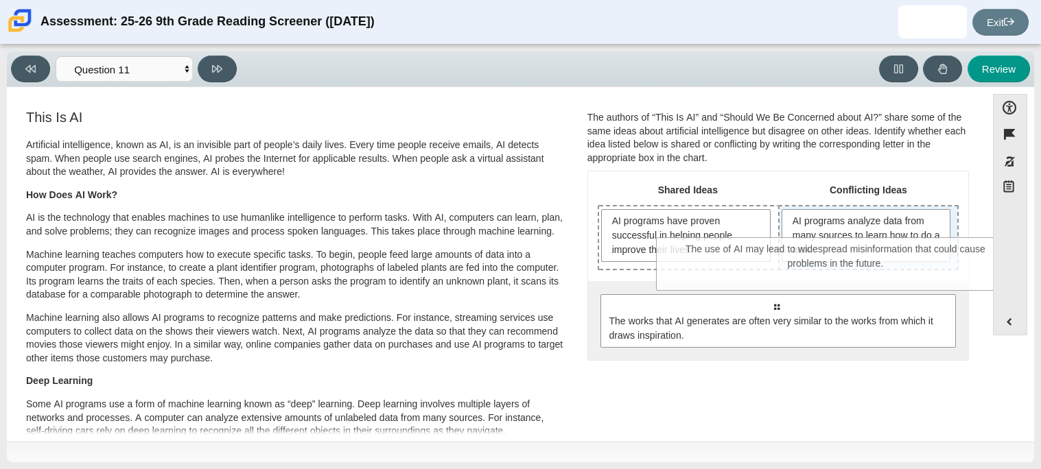
drag, startPoint x: 750, startPoint y: 320, endPoint x: 811, endPoint y: 263, distance: 83.5
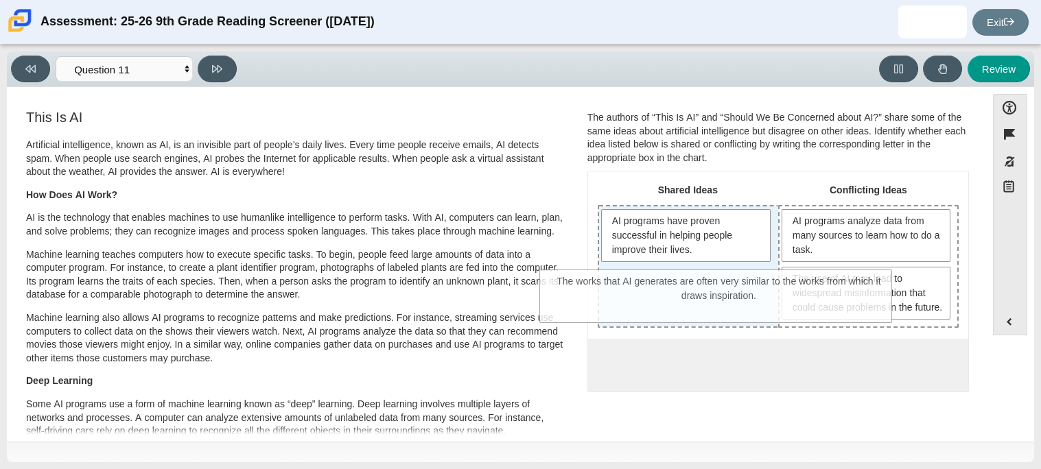
drag, startPoint x: 736, startPoint y: 409, endPoint x: 679, endPoint y: 313, distance: 111.6
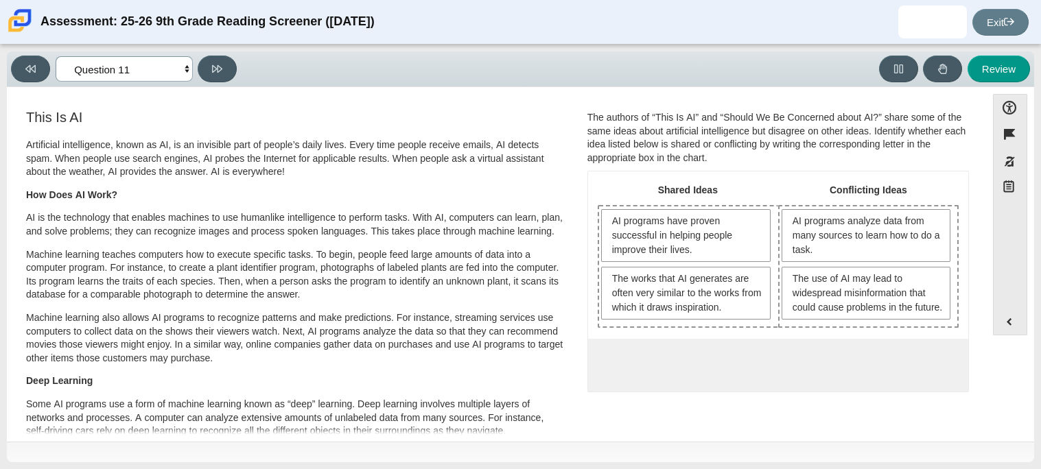
click at [176, 75] on select "Questions Question 1 Question 2 Question 3 Question 4 Question 5 Question 6 Que…" at bounding box center [124, 68] width 137 height 25
click at [222, 70] on button at bounding box center [217, 69] width 39 height 27
select select "c3effed4-44ce-4a19-bd96-1787f34e9b4c"
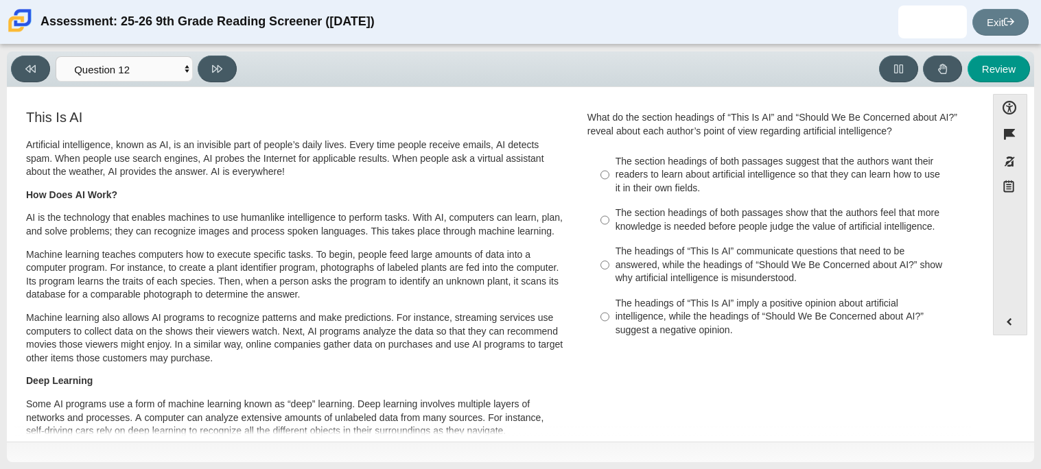
click at [690, 217] on div "The section headings of both passages show that the authors feel that more know…" at bounding box center [788, 219] width 346 height 27
click at [609, 217] on input "The section headings of both passages show that the authors feel that more know…" at bounding box center [604, 220] width 9 height 38
radio input "true"
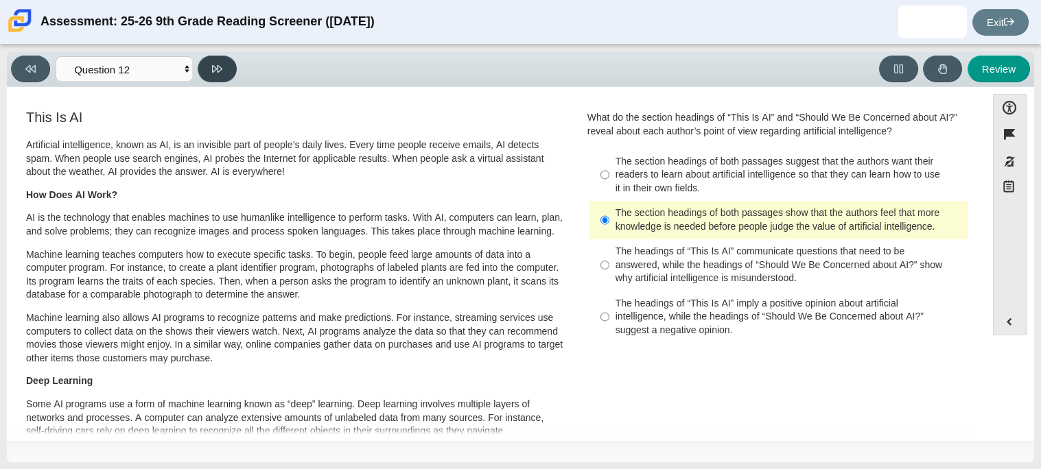
click at [228, 66] on button at bounding box center [217, 69] width 39 height 27
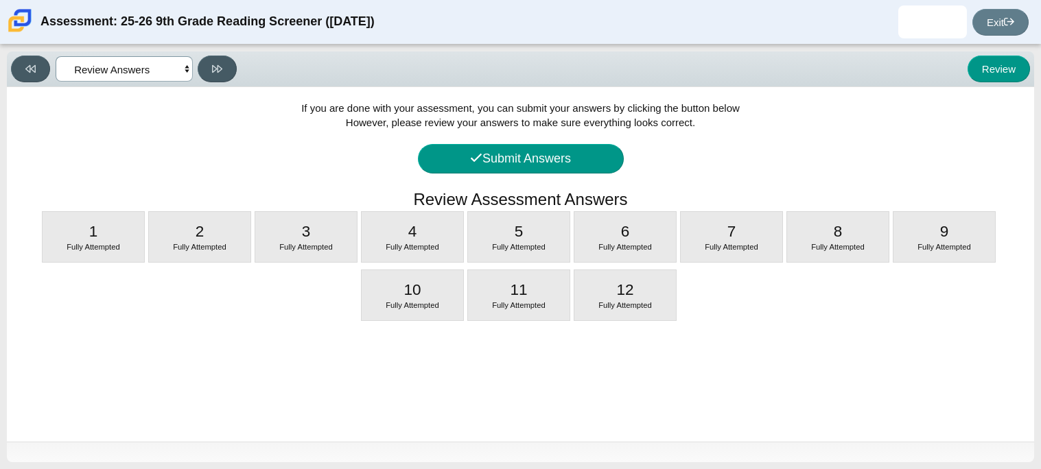
click at [171, 64] on select "Questions Question 1 Question 2 Question 3 Question 4 Question 5 Question 6 Que…" at bounding box center [124, 68] width 137 height 25
click at [56, 56] on select "Questions Question 1 Question 2 Question 3 Question 4 Question 5 Question 6 Que…" at bounding box center [124, 68] width 137 height 25
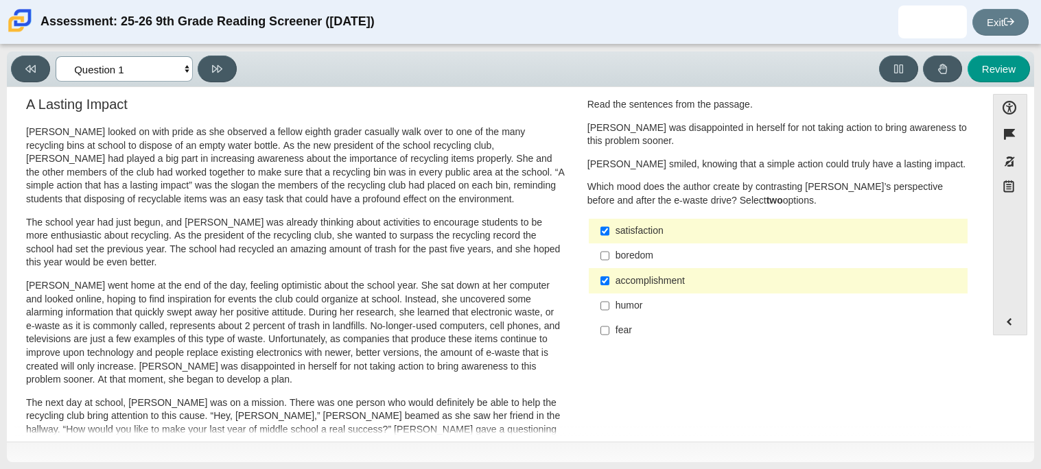
click at [174, 62] on select "Questions Question 1 Question 2 Question 3 Question 4 Question 5 Question 6 Que…" at bounding box center [124, 68] width 137 height 25
click at [56, 56] on select "Questions Question 1 Question 2 Question 3 Question 4 Question 5 Question 6 Que…" at bounding box center [124, 68] width 137 height 25
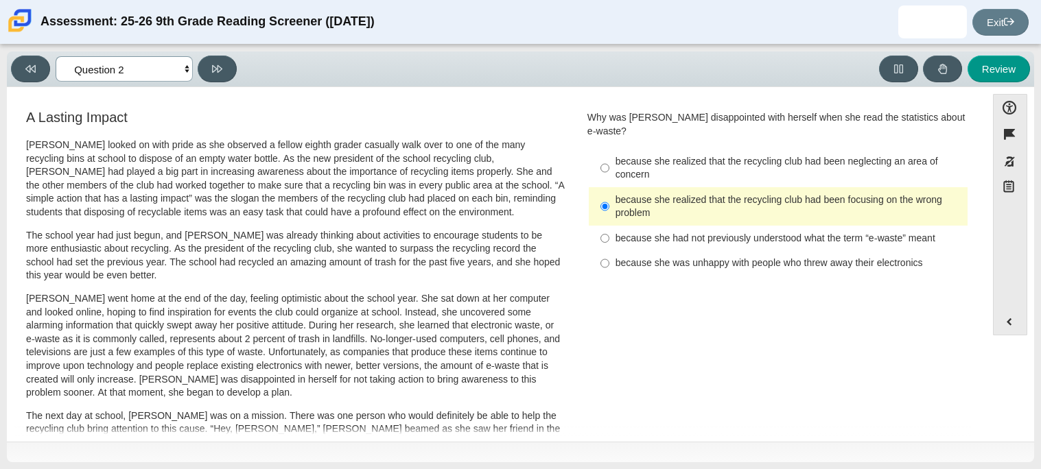
click at [188, 68] on select "Questions Question 1 Question 2 Question 3 Question 4 Question 5 Question 6 Que…" at bounding box center [124, 68] width 137 height 25
click at [56, 56] on select "Questions Question 1 Question 2 Question 3 Question 4 Question 5 Question 6 Que…" at bounding box center [124, 68] width 137 height 25
click at [182, 73] on select "Questions Question 1 Question 2 Question 3 Question 4 Question 5 Question 6 Que…" at bounding box center [124, 68] width 137 height 25
click at [56, 56] on select "Questions Question 1 Question 2 Question 3 Question 4 Question 5 Question 6 Que…" at bounding box center [124, 68] width 137 height 25
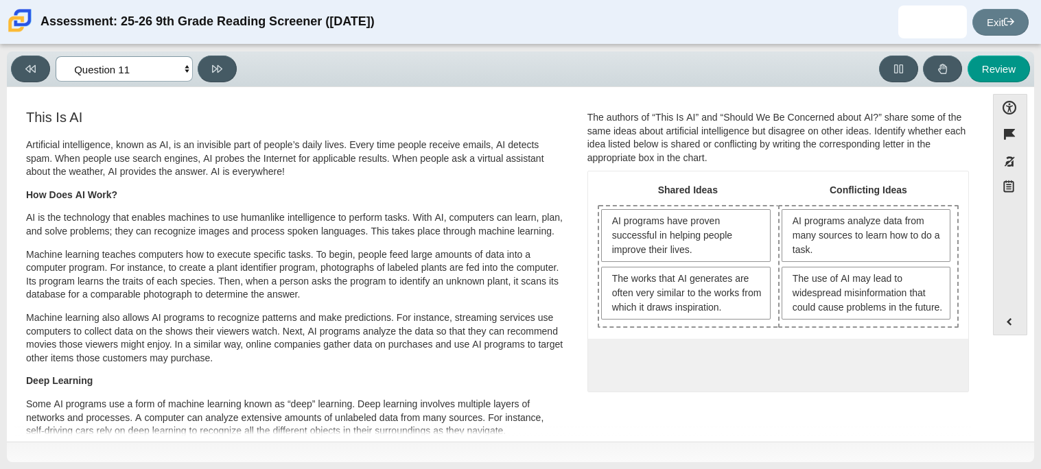
click at [171, 81] on select "Questions Question 1 Question 2 Question 3 Question 4 Question 5 Question 6 Que…" at bounding box center [124, 68] width 137 height 25
click at [56, 56] on select "Questions Question 1 Question 2 Question 3 Question 4 Question 5 Question 6 Que…" at bounding box center [124, 68] width 137 height 25
click at [169, 73] on select "Questions Question 1 Question 2 Question 3 Question 4 Question 5 Question 6 Que…" at bounding box center [124, 68] width 137 height 25
click at [56, 56] on select "Questions Question 1 Question 2 Question 3 Question 4 Question 5 Question 6 Que…" at bounding box center [124, 68] width 137 height 25
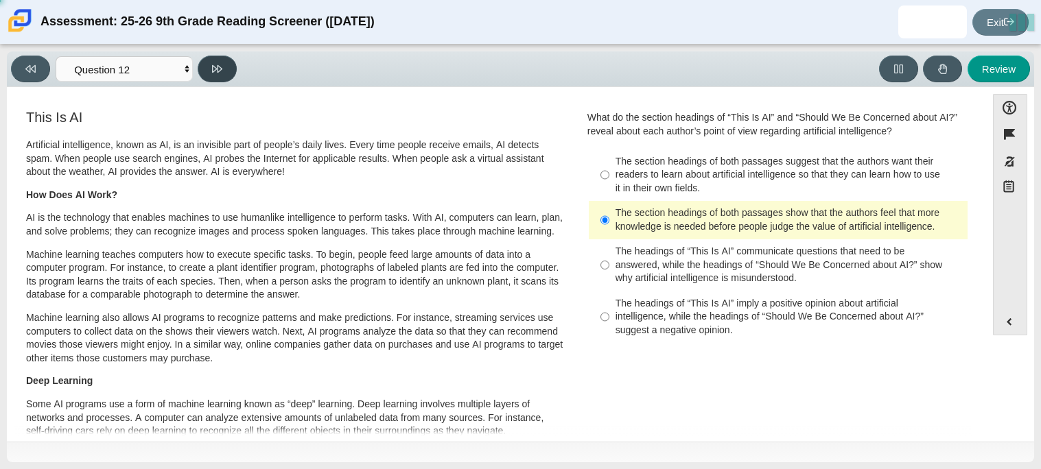
click at [222, 71] on button at bounding box center [217, 69] width 39 height 27
select select "review"
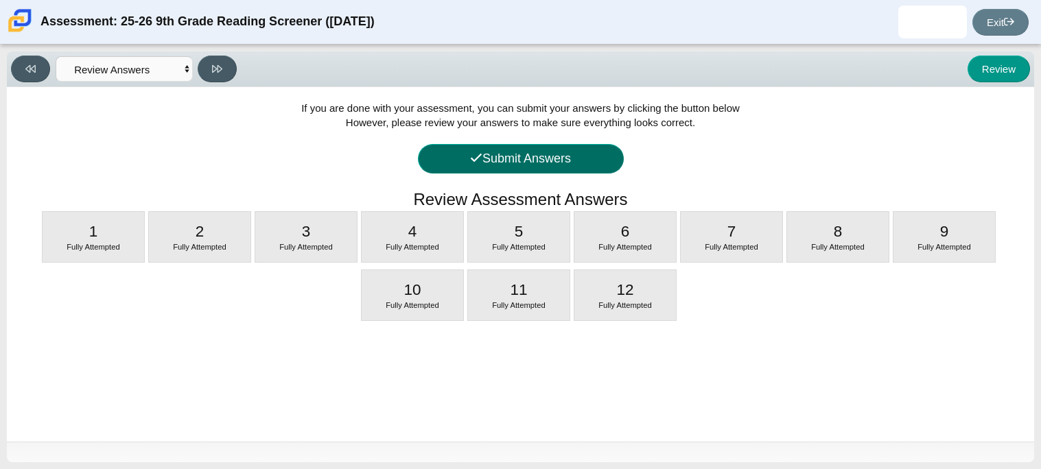
click at [511, 153] on button "Submit Answers" at bounding box center [521, 158] width 206 height 29
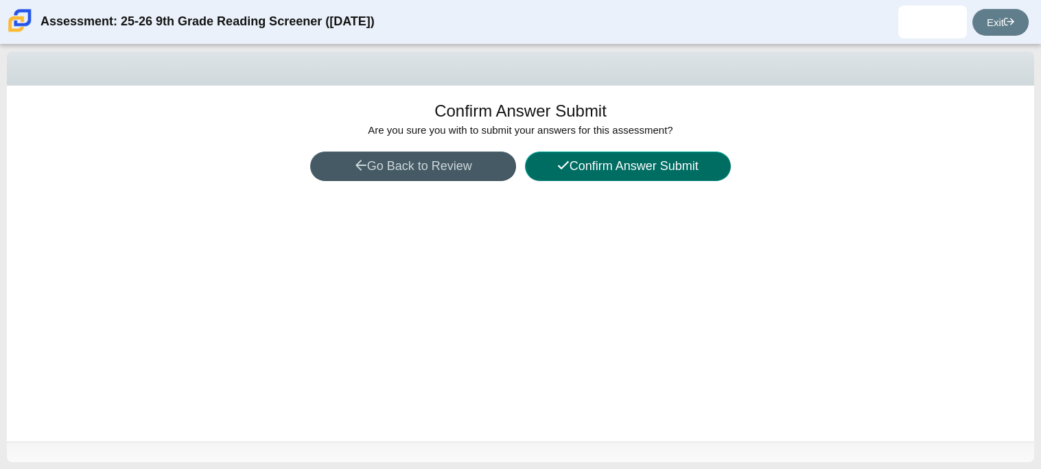
click at [661, 160] on button "Confirm Answer Submit" at bounding box center [628, 166] width 206 height 29
